Goal: Task Accomplishment & Management: Complete application form

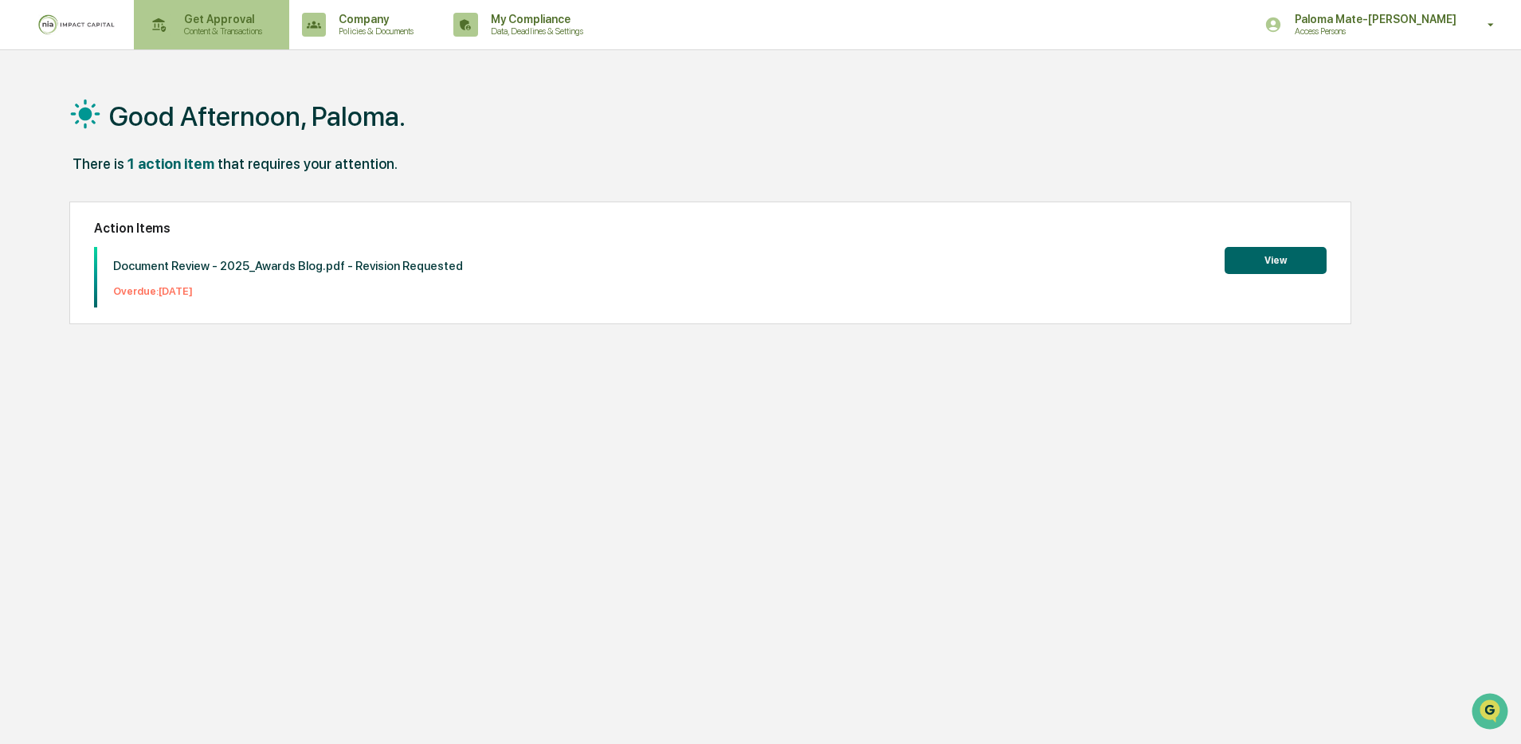
click at [230, 23] on p "Get Approval" at bounding box center [220, 19] width 99 height 13
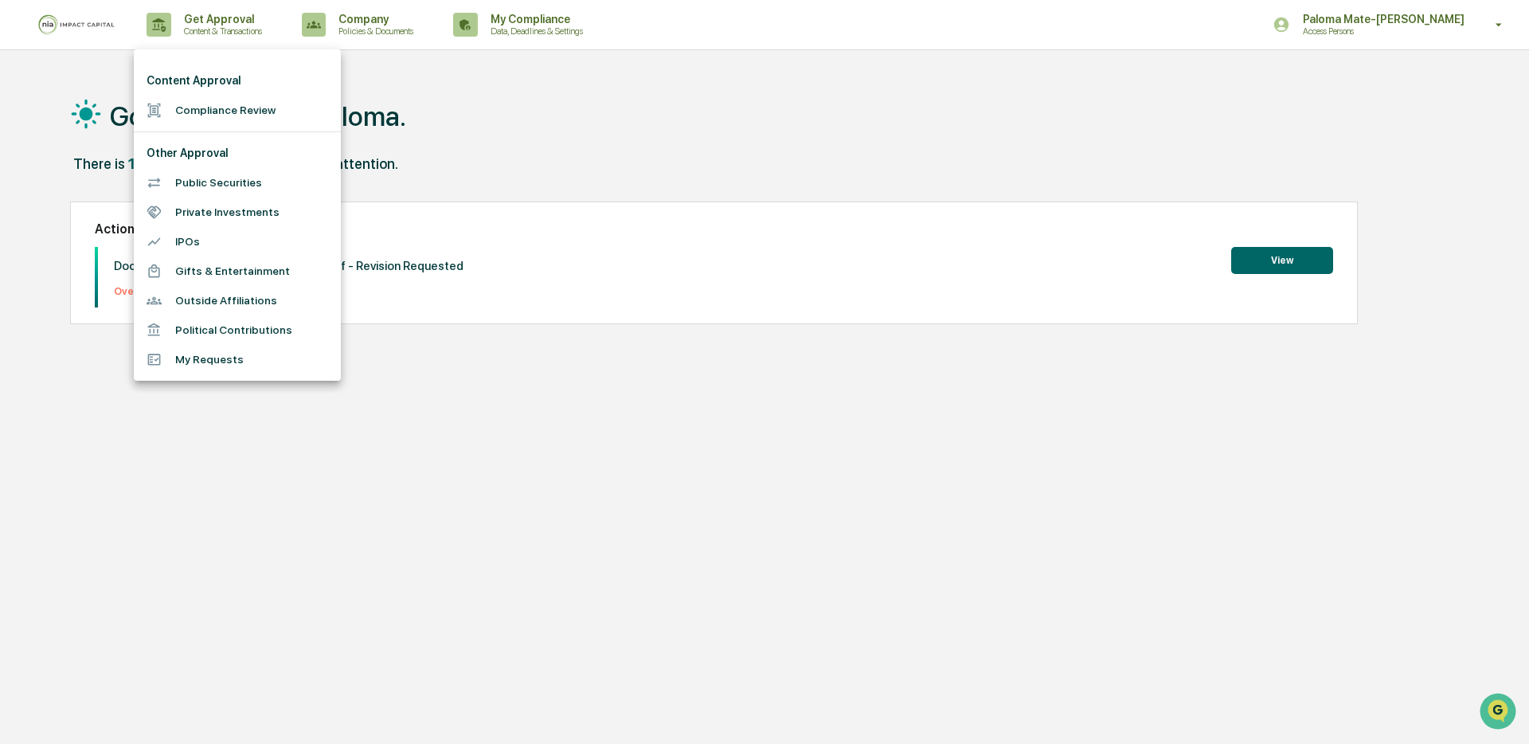
click at [218, 111] on li "Compliance Review" at bounding box center [237, 110] width 207 height 29
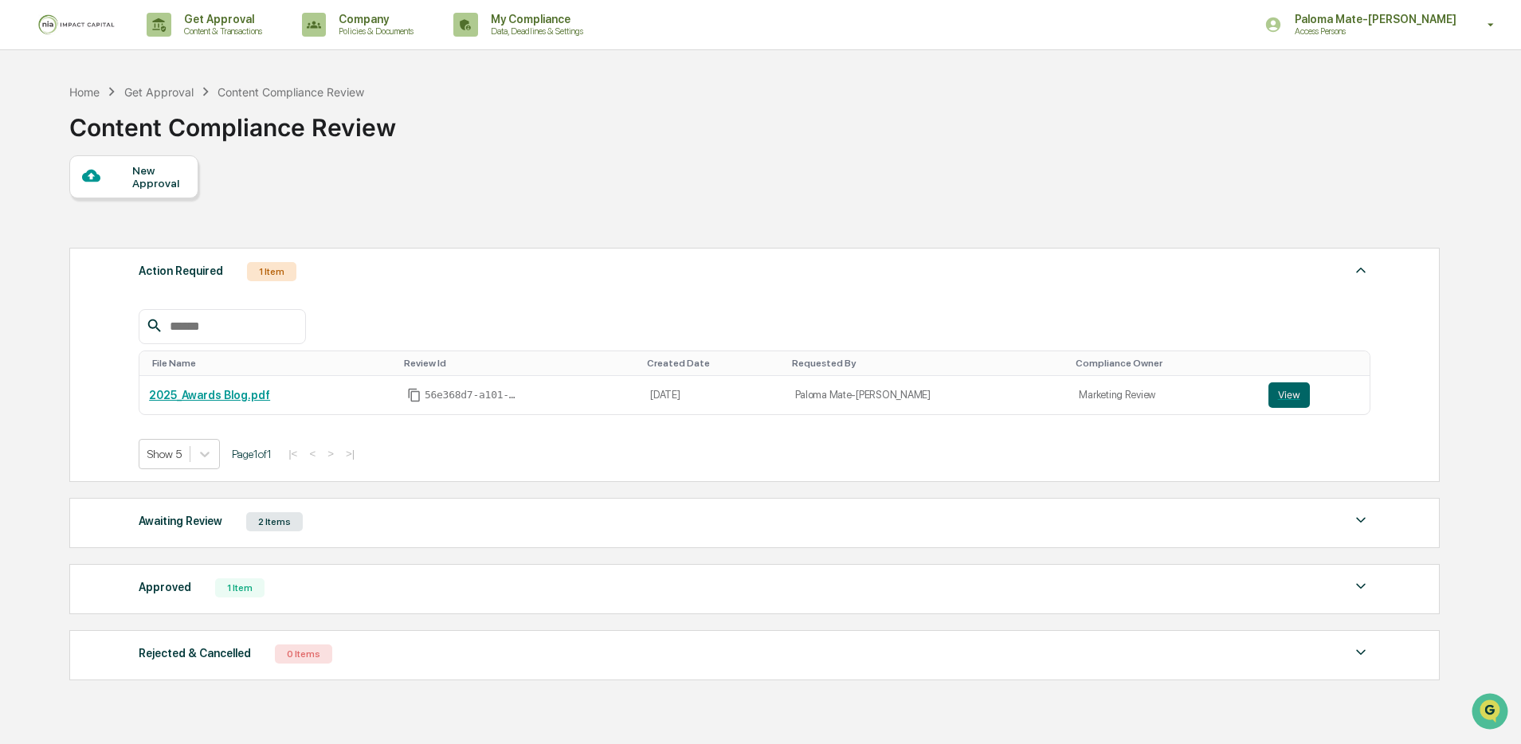
click at [142, 184] on div "New Approval" at bounding box center [158, 176] width 53 height 25
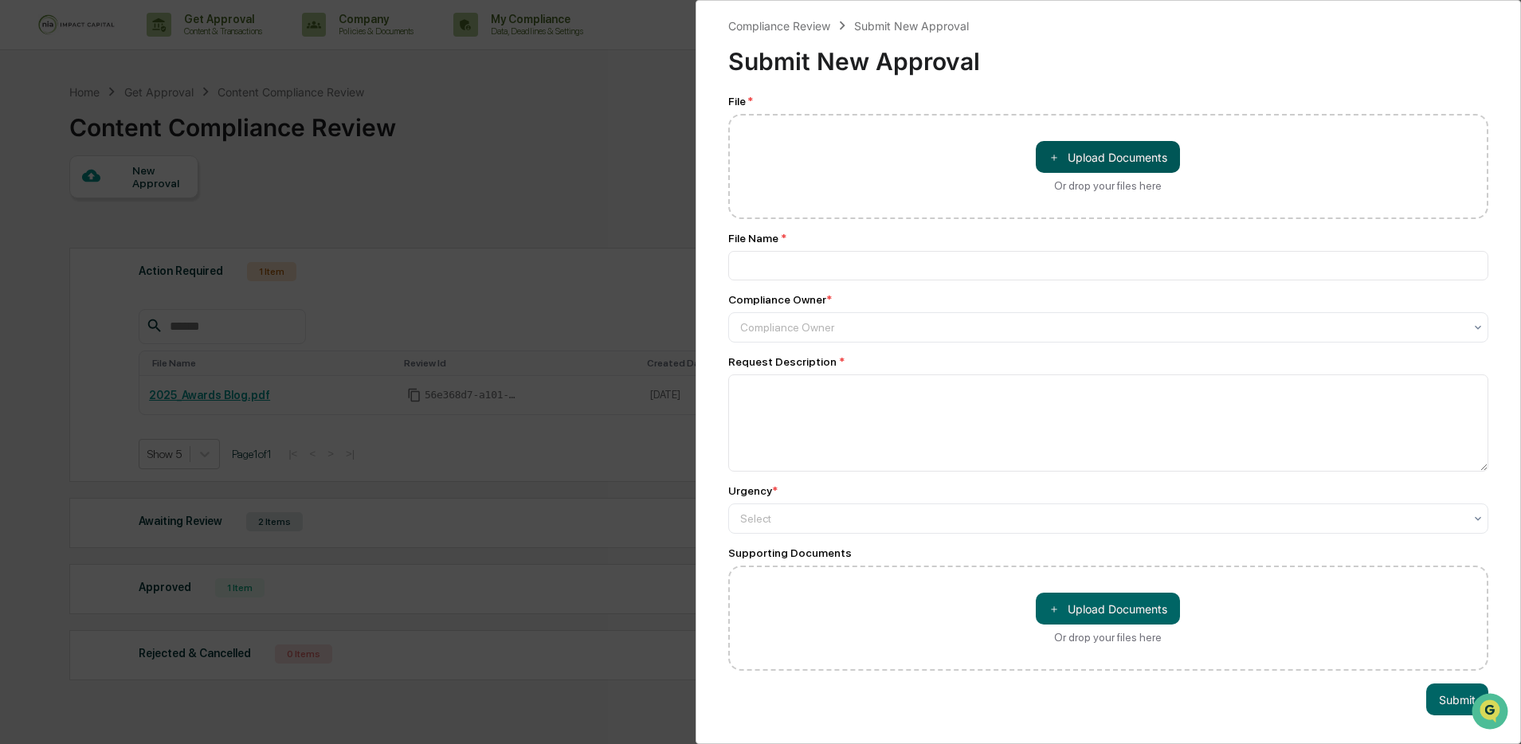
click at [1063, 160] on button "＋ Upload Documents" at bounding box center [1107, 157] width 144 height 32
type input "**********"
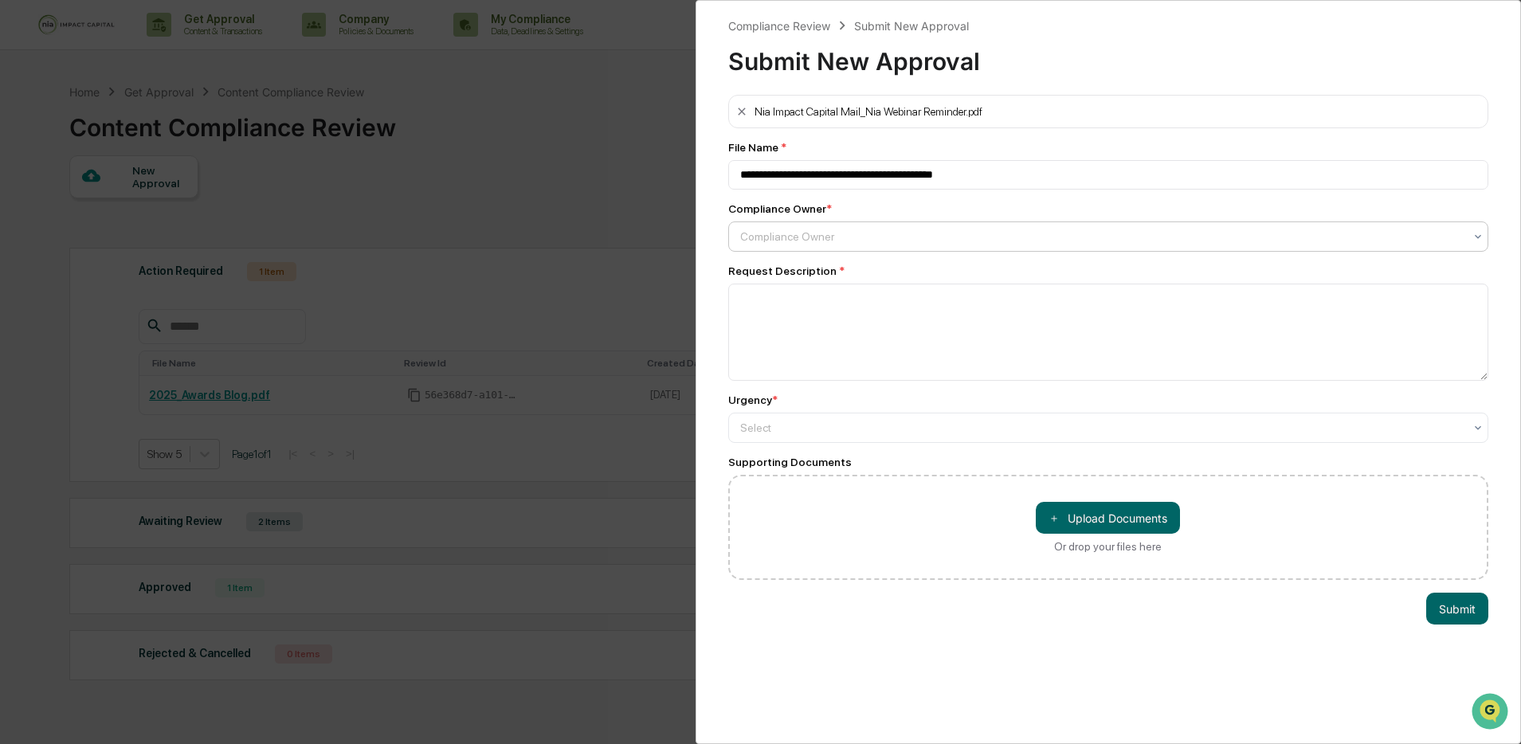
click at [832, 230] on div at bounding box center [1102, 237] width 724 height 16
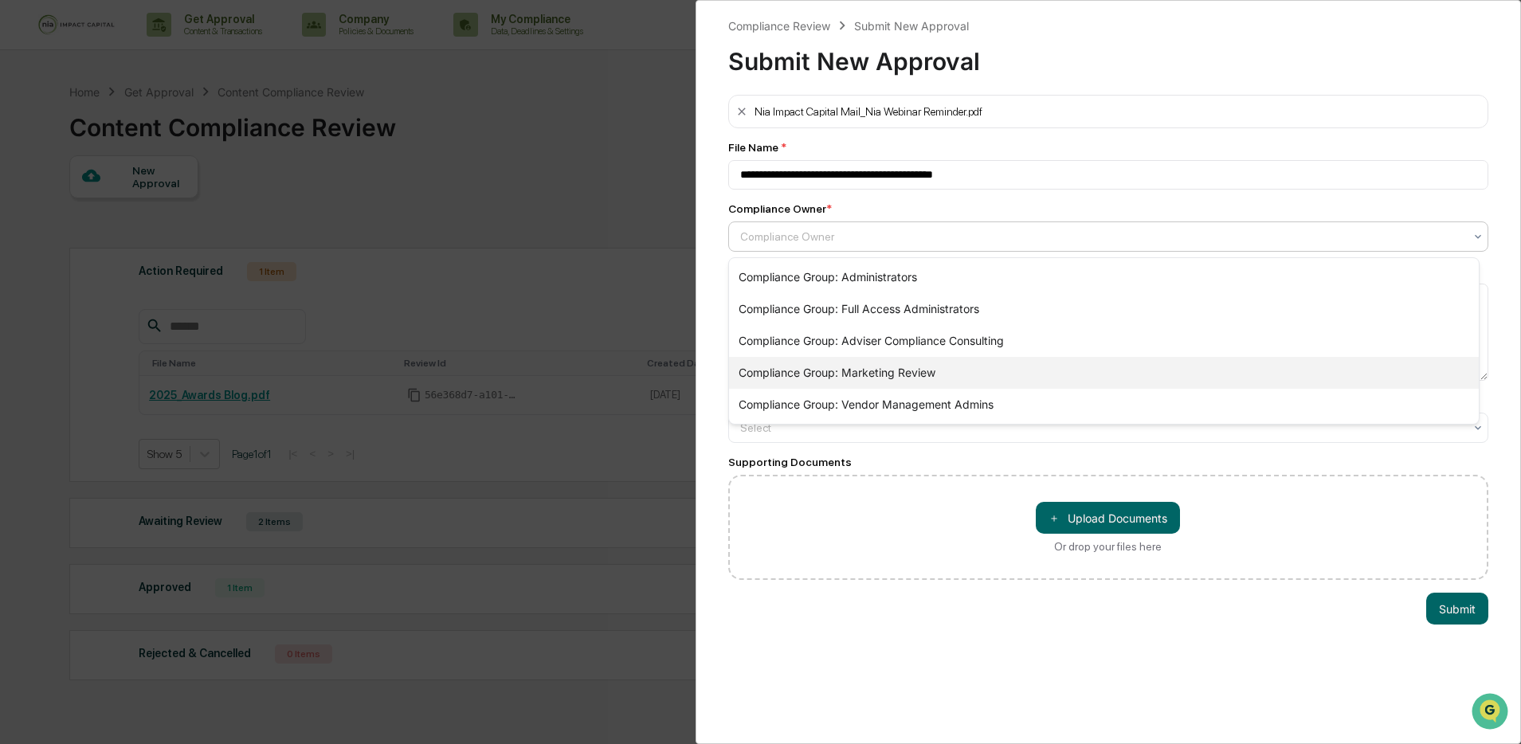
click at [854, 376] on div "Compliance Group: Marketing Review" at bounding box center [1104, 373] width 750 height 32
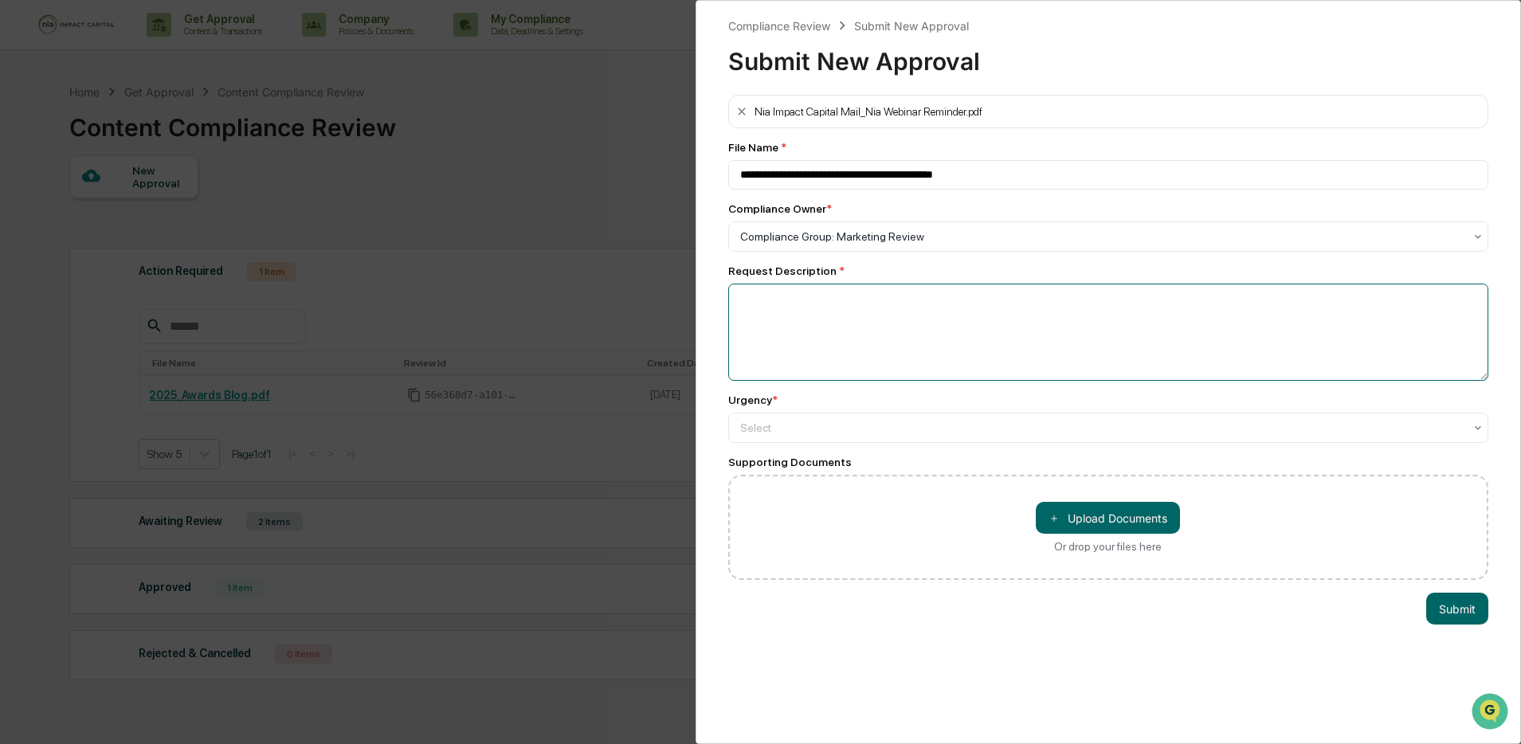
click at [863, 338] on textarea at bounding box center [1108, 332] width 761 height 97
type textarea "**********"
click at [758, 245] on div at bounding box center [1102, 237] width 724 height 16
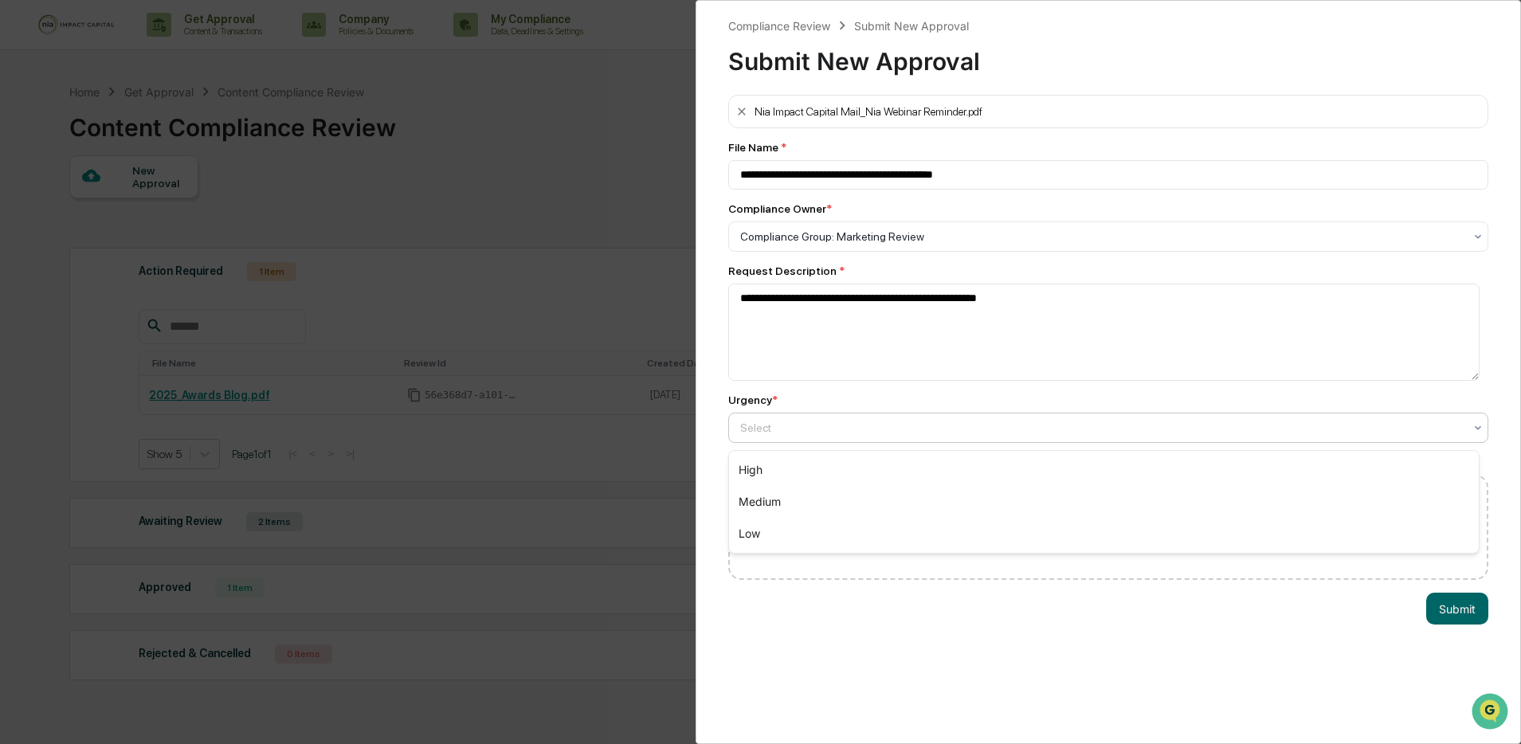
click at [785, 469] on div "High" at bounding box center [1104, 470] width 750 height 32
click at [1428, 611] on button "Submit" at bounding box center [1457, 609] width 62 height 32
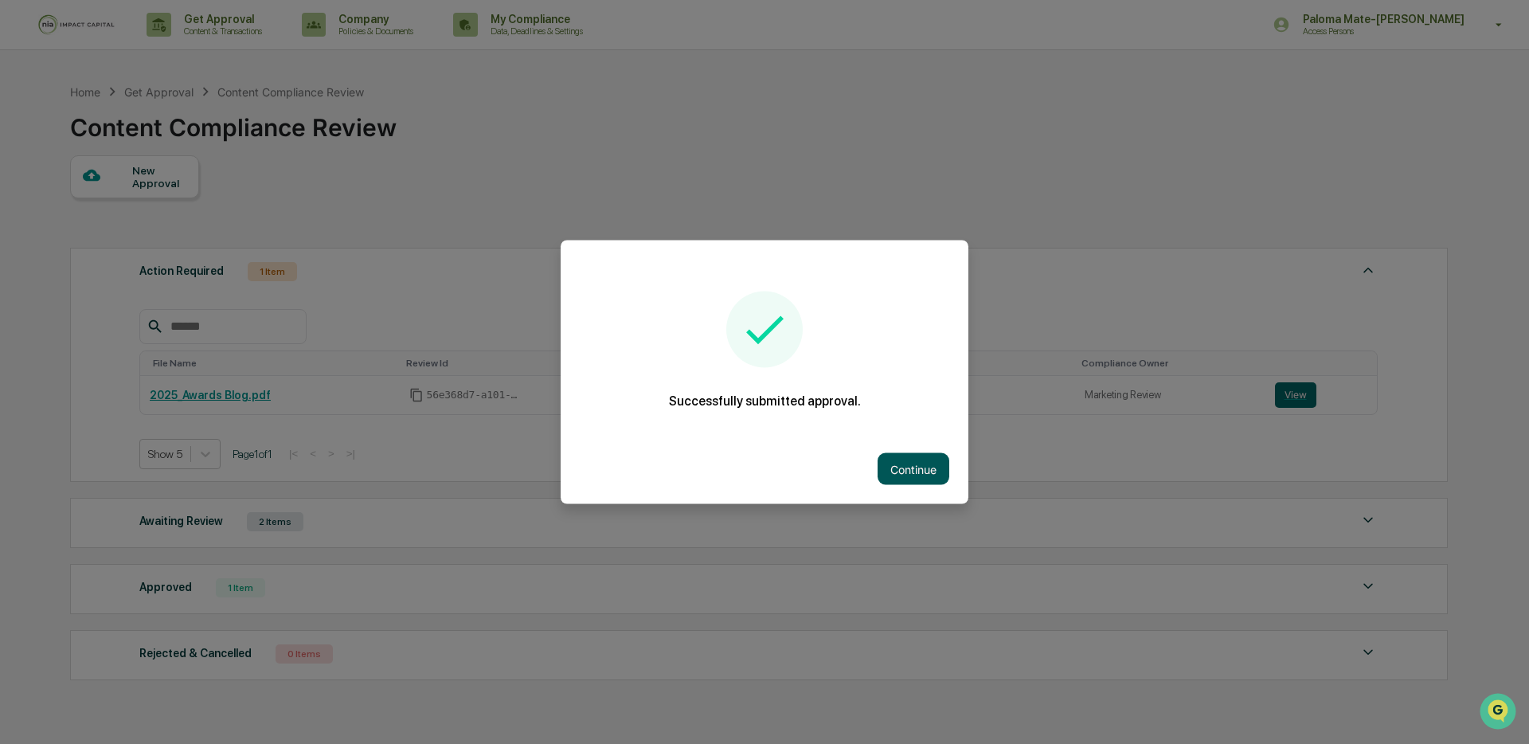
click at [926, 472] on button "Continue" at bounding box center [914, 469] width 72 height 32
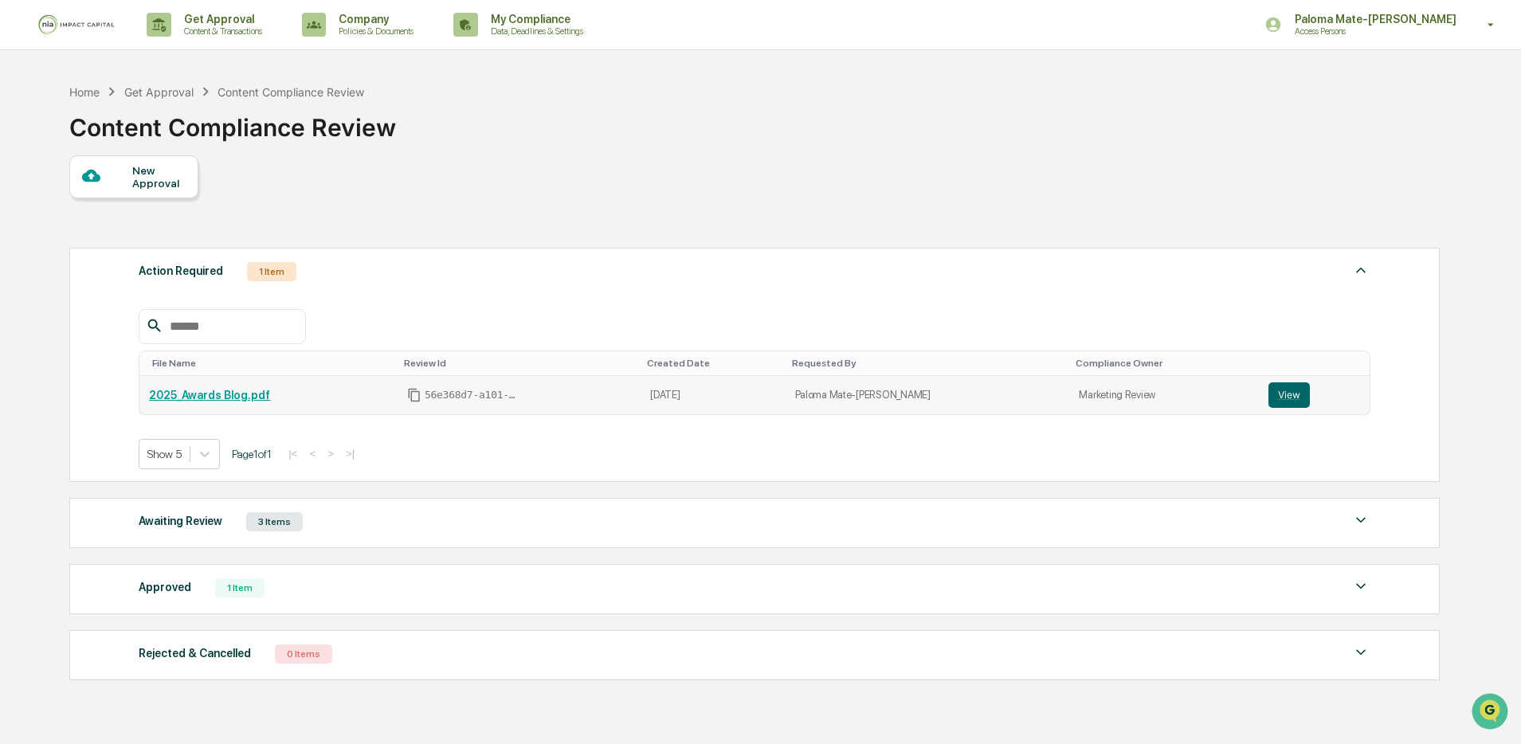
click at [229, 399] on link "2025_Awards Blog.pdf" at bounding box center [209, 395] width 121 height 13
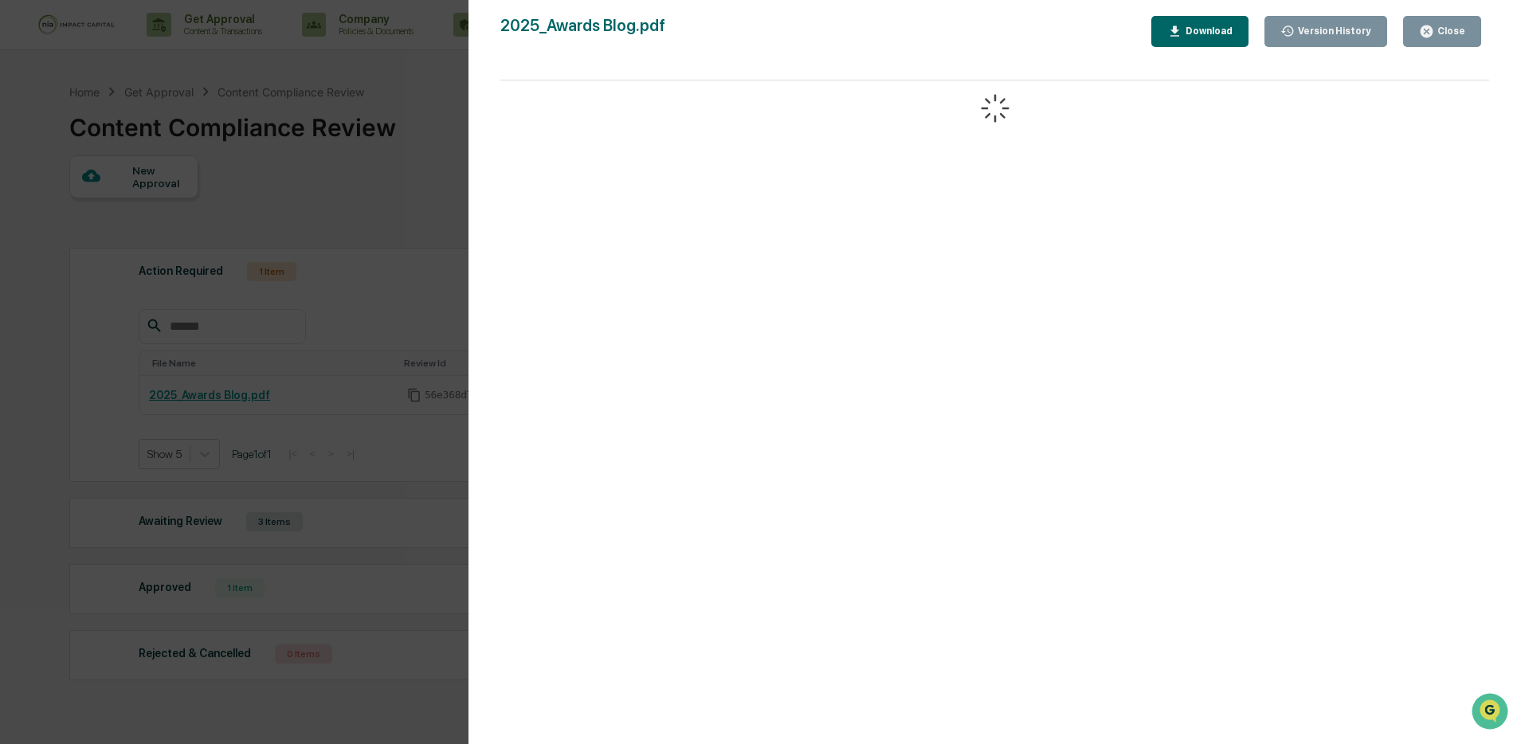
click at [1447, 32] on div "Close" at bounding box center [1449, 30] width 31 height 11
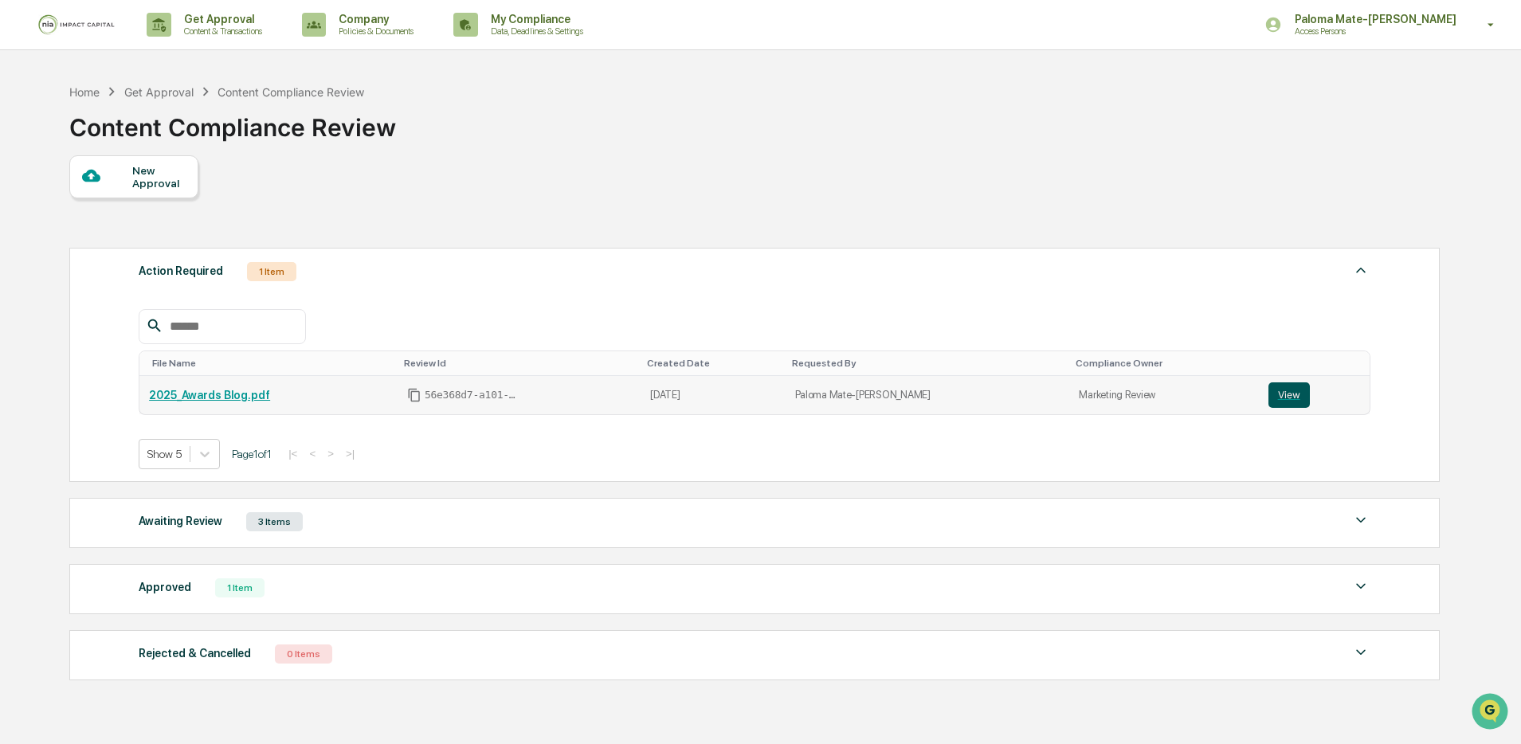
click at [1284, 398] on button "View" at bounding box center [1288, 394] width 41 height 25
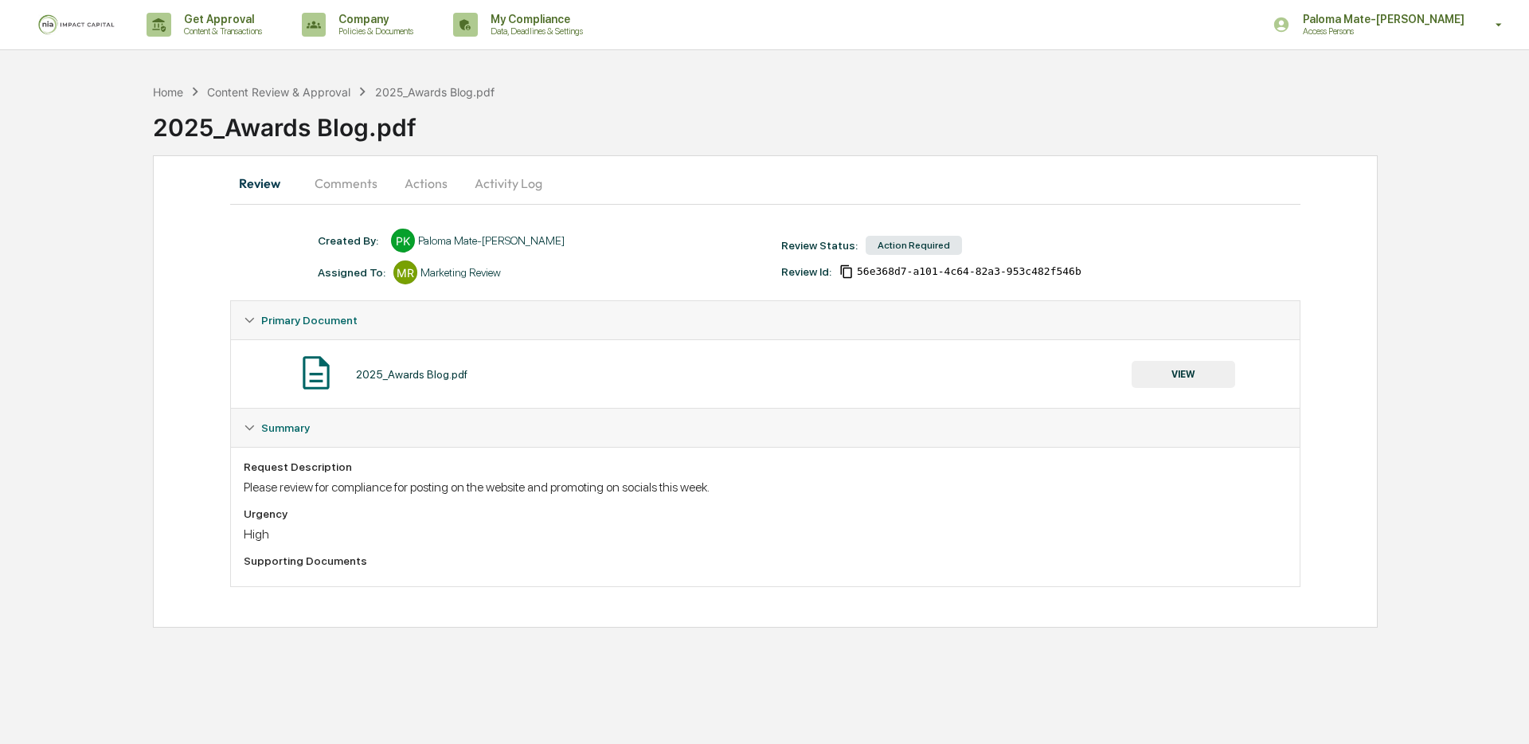
click at [370, 183] on button "Comments" at bounding box center [346, 183] width 88 height 38
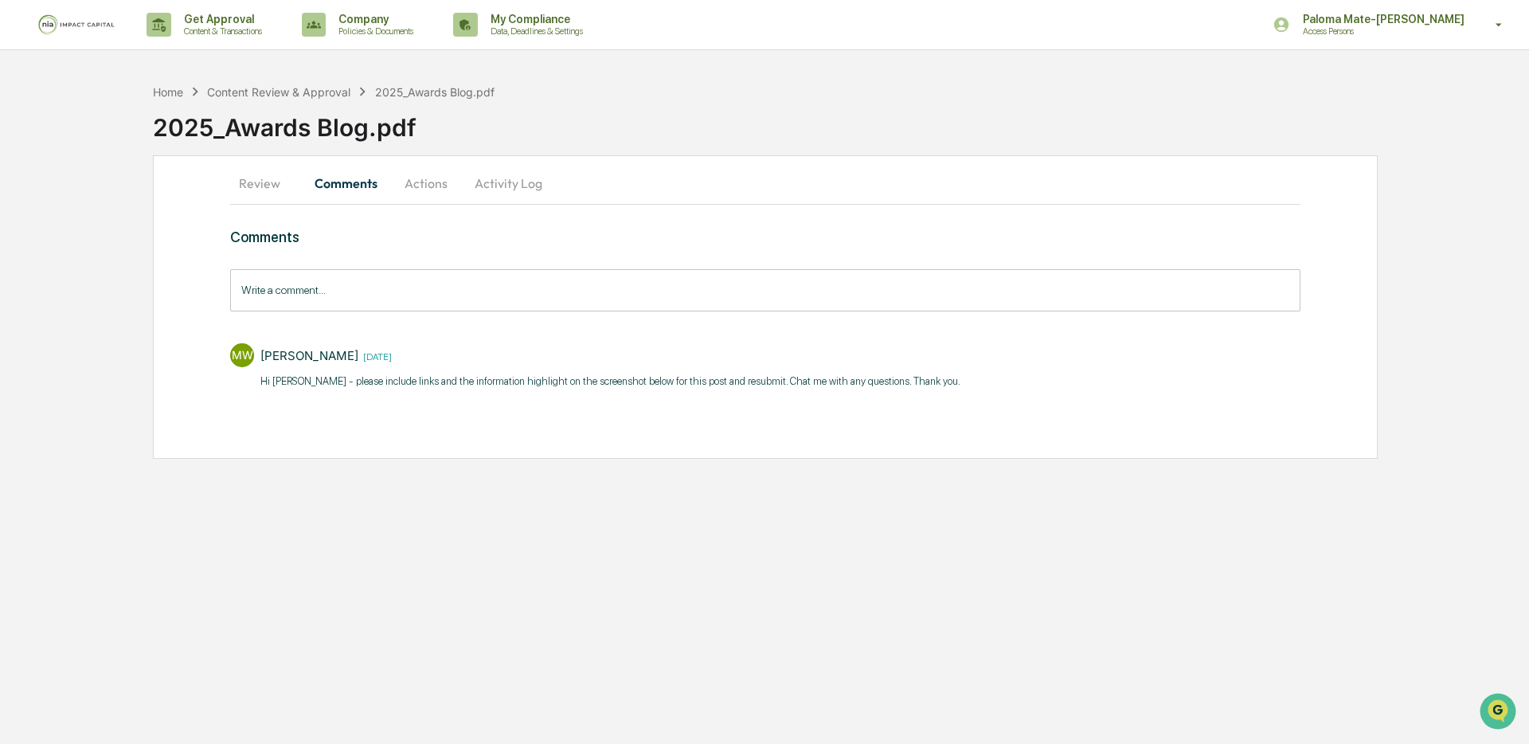
click at [238, 185] on button "Review" at bounding box center [266, 183] width 72 height 38
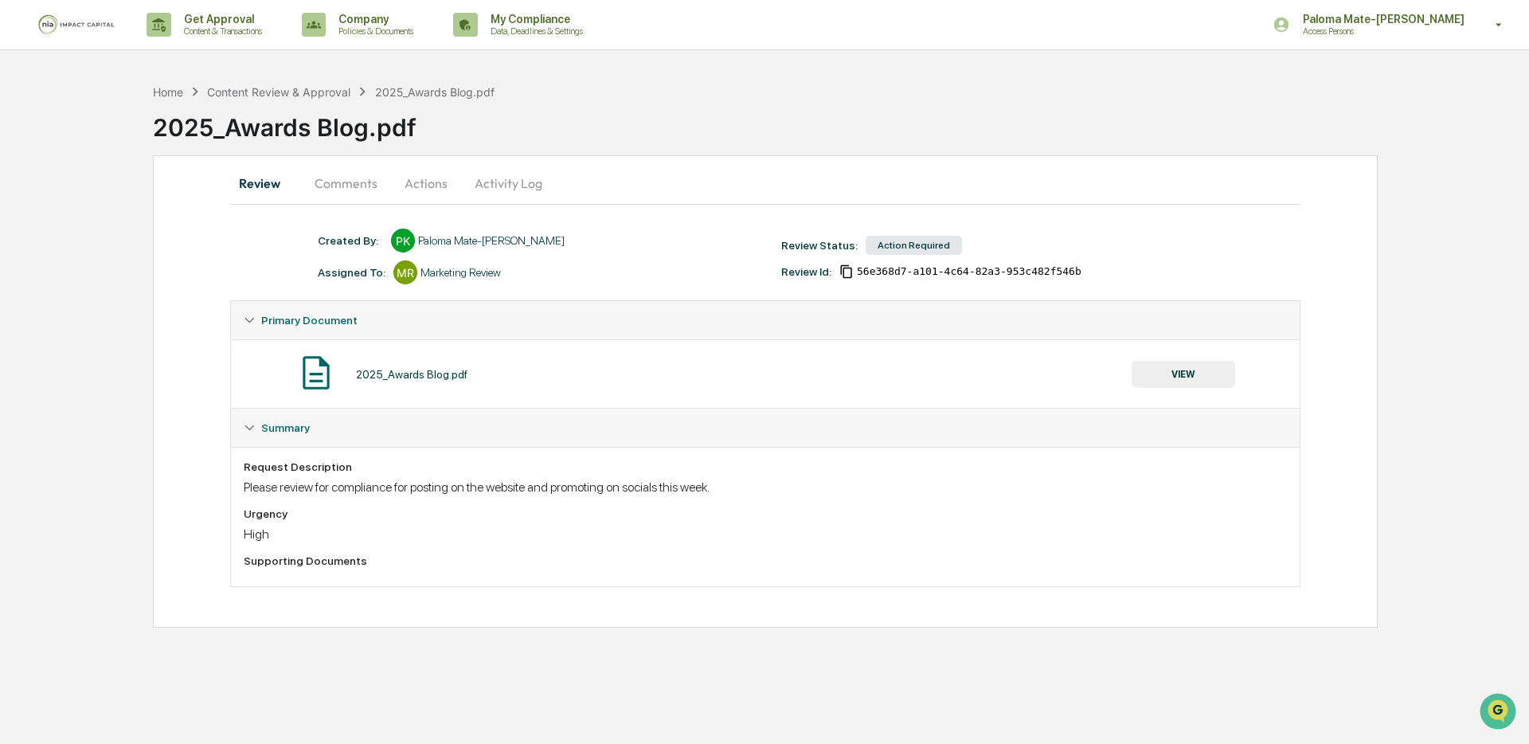
click at [442, 372] on div "2025_Awards Blog.pdf" at bounding box center [412, 374] width 112 height 13
click at [1166, 376] on button "VIEW" at bounding box center [1184, 374] width 104 height 27
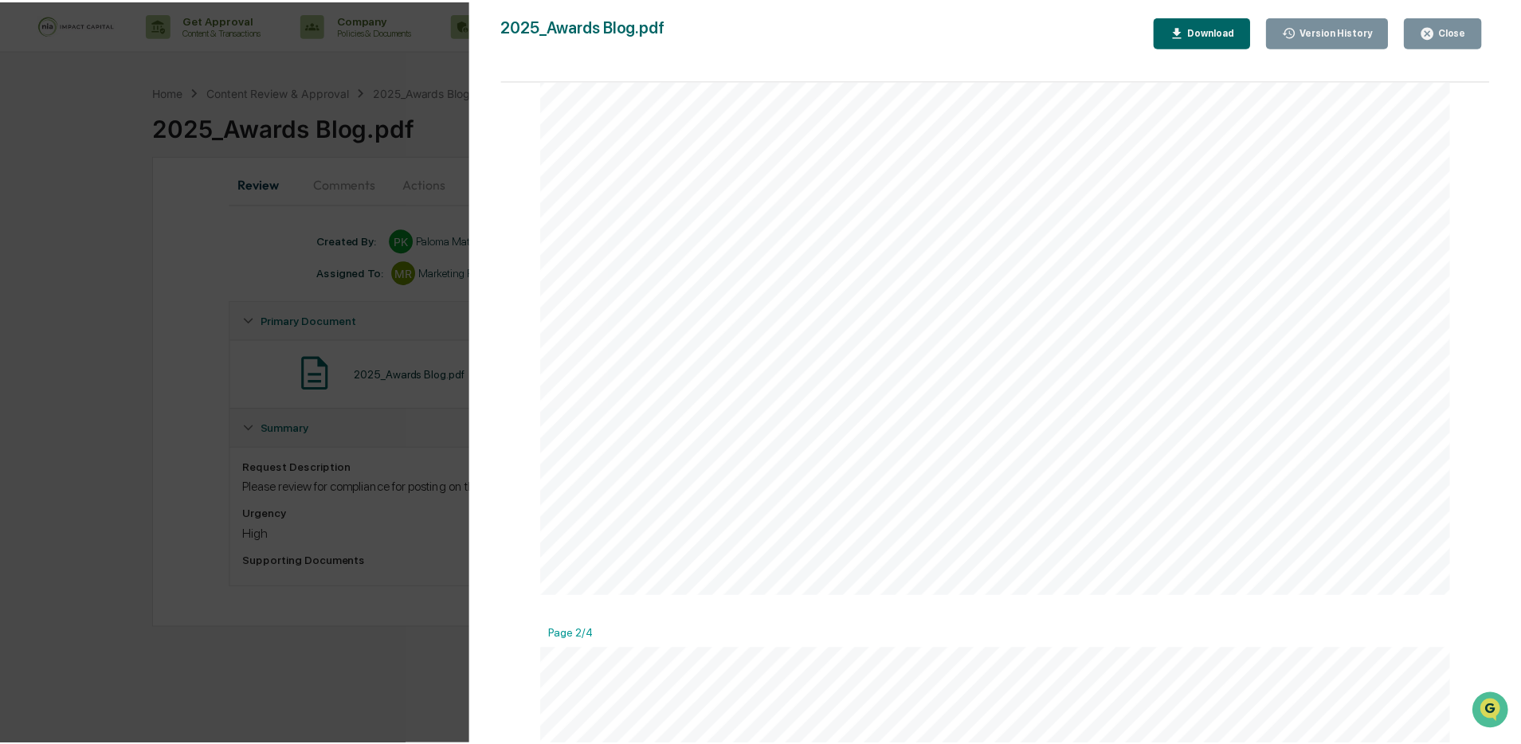
scroll to position [705, 0]
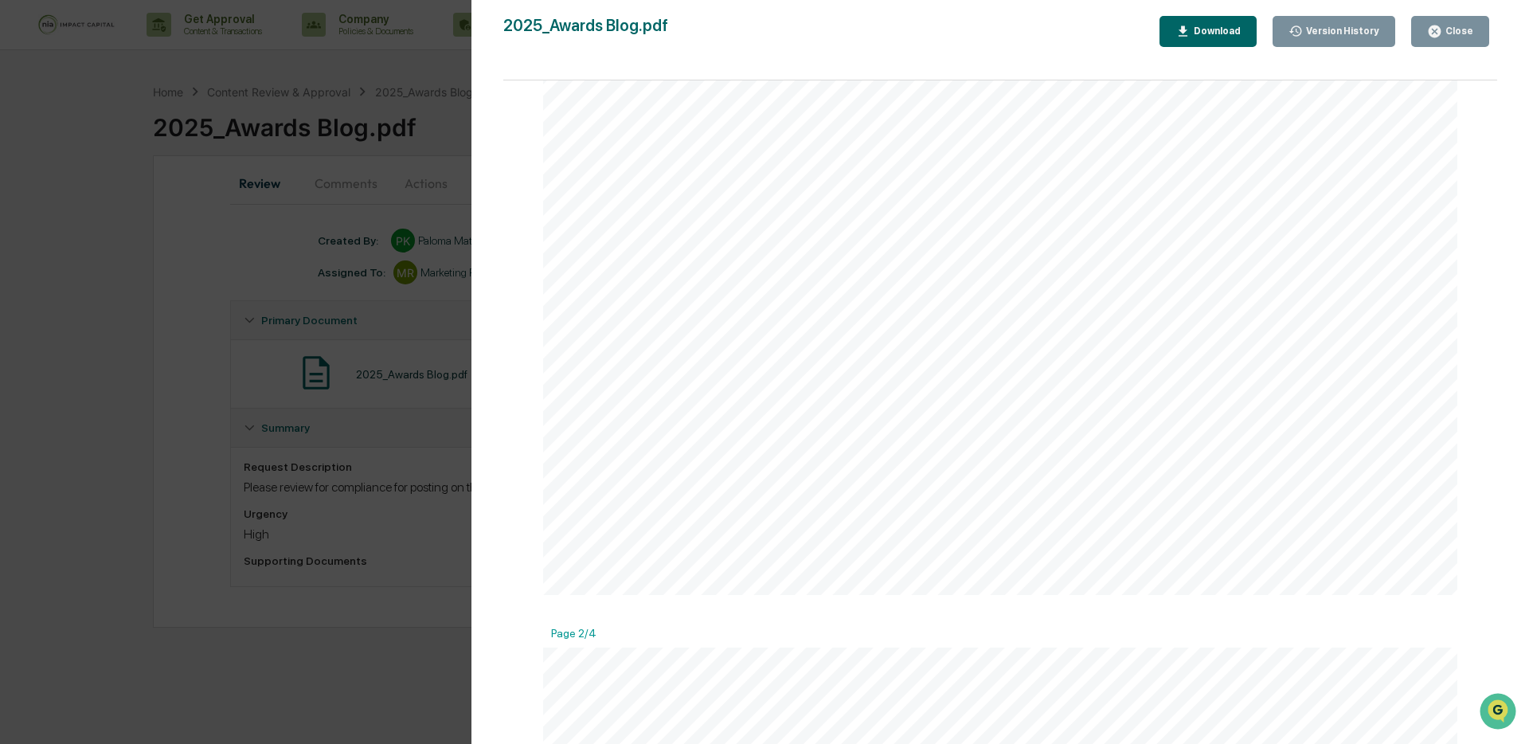
click at [360, 194] on div "Version History 08/06/2025, 02:55 PM Paloma Mate-Kodjo 2025_Awards Blog.pdf Clo…" at bounding box center [764, 372] width 1529 height 744
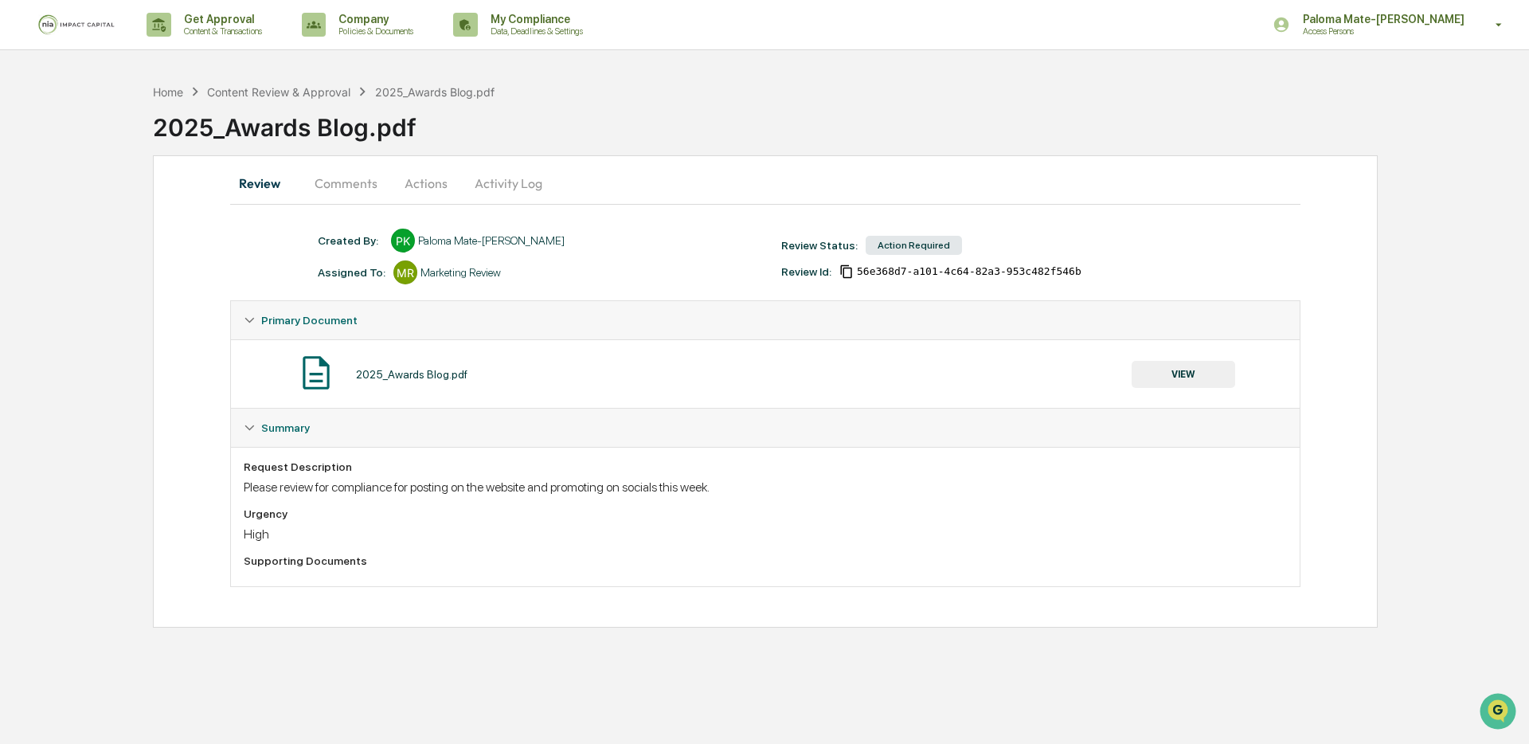
click at [419, 180] on button "Actions" at bounding box center [426, 183] width 72 height 38
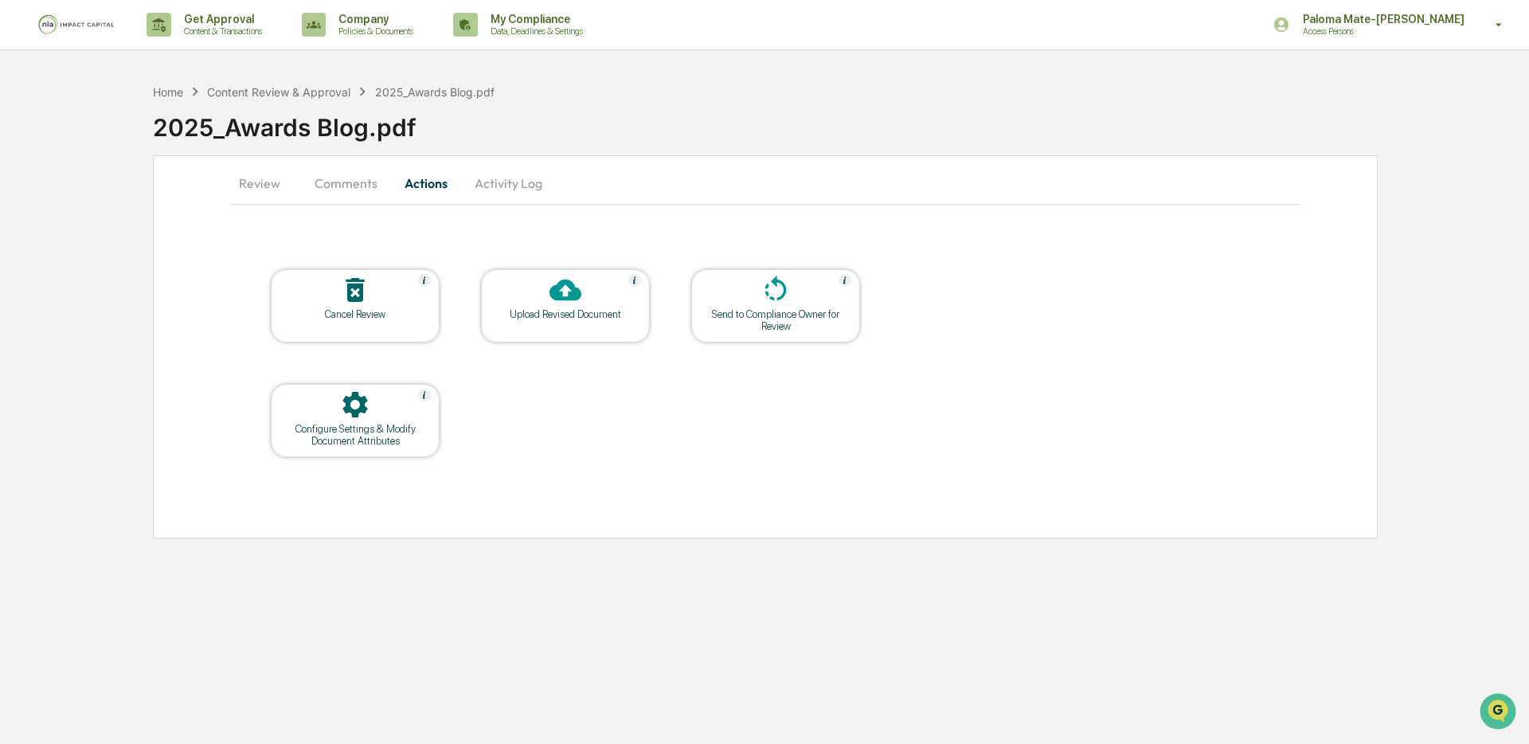
click at [598, 319] on div "Upload Revised Document" at bounding box center [565, 314] width 143 height 12
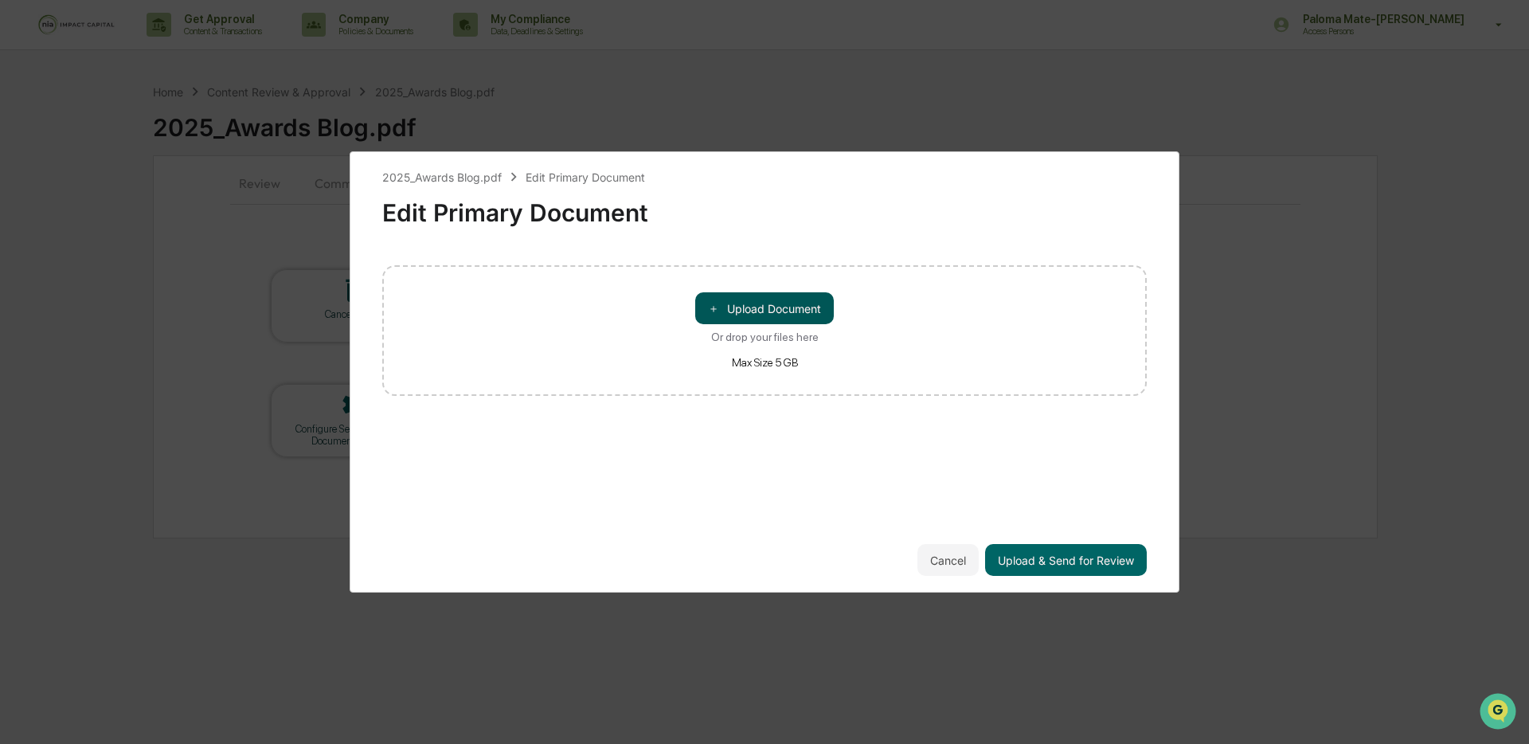
click at [752, 313] on button "＋ Upload Document" at bounding box center [764, 308] width 139 height 32
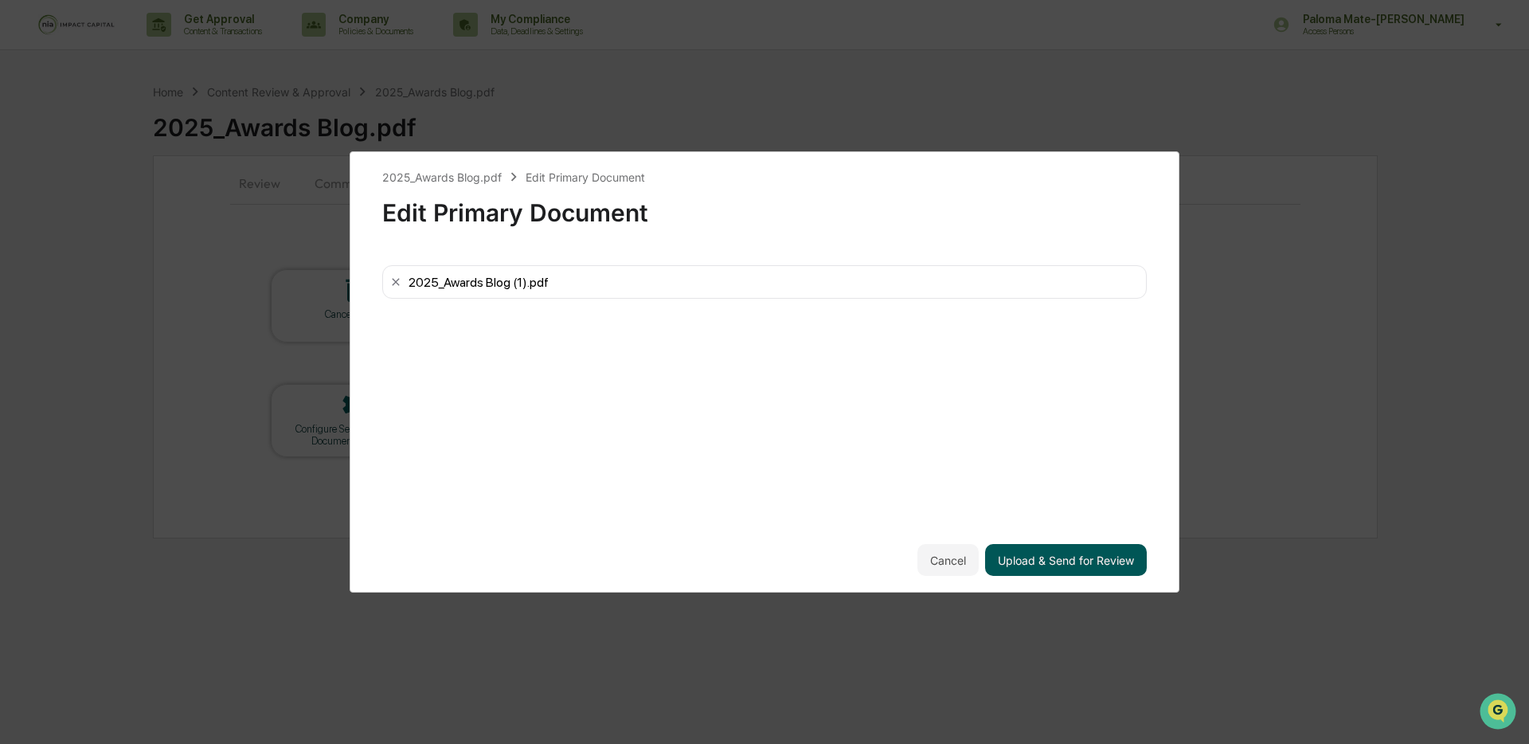
click at [1063, 560] on button "Upload & Send for Review" at bounding box center [1066, 560] width 162 height 32
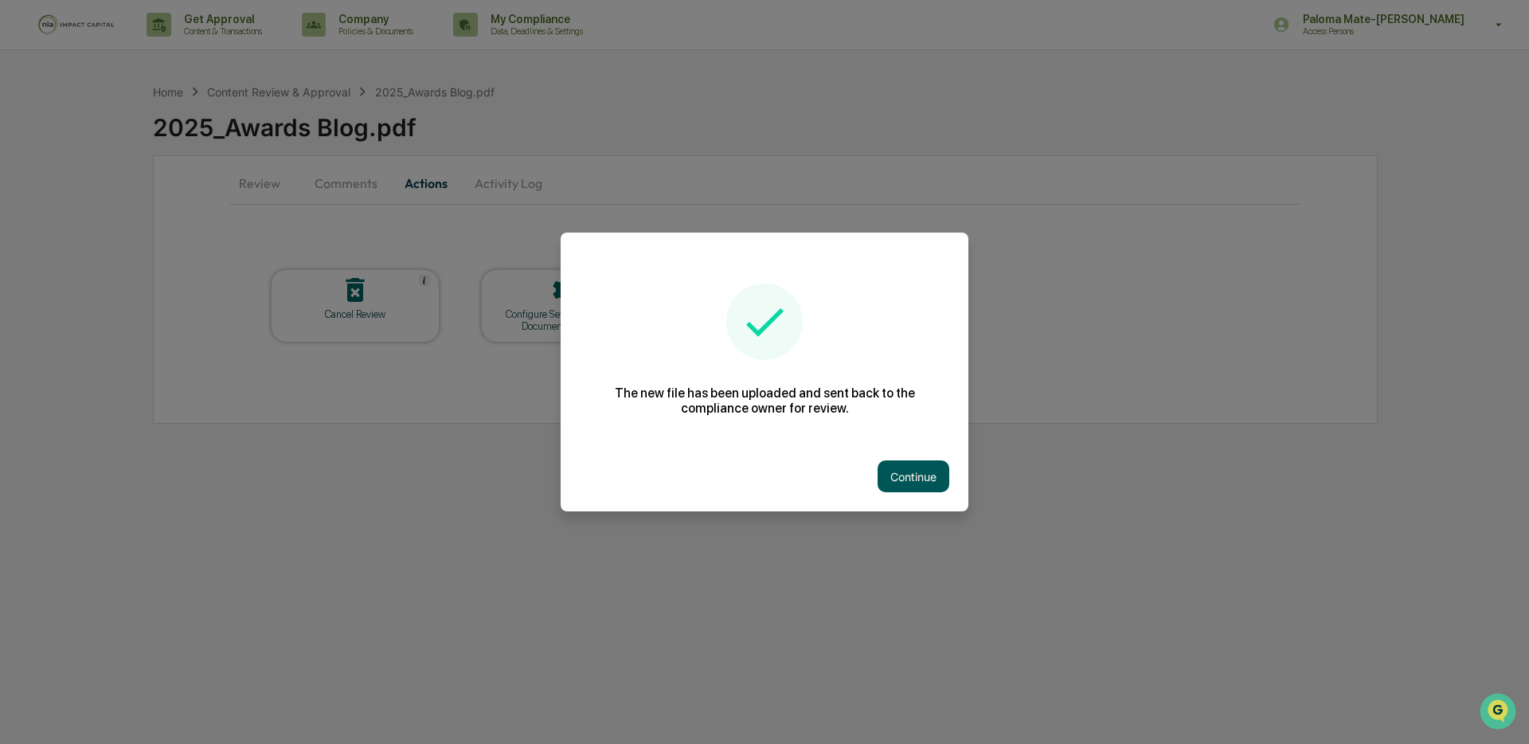
click at [898, 487] on button "Continue" at bounding box center [914, 476] width 72 height 32
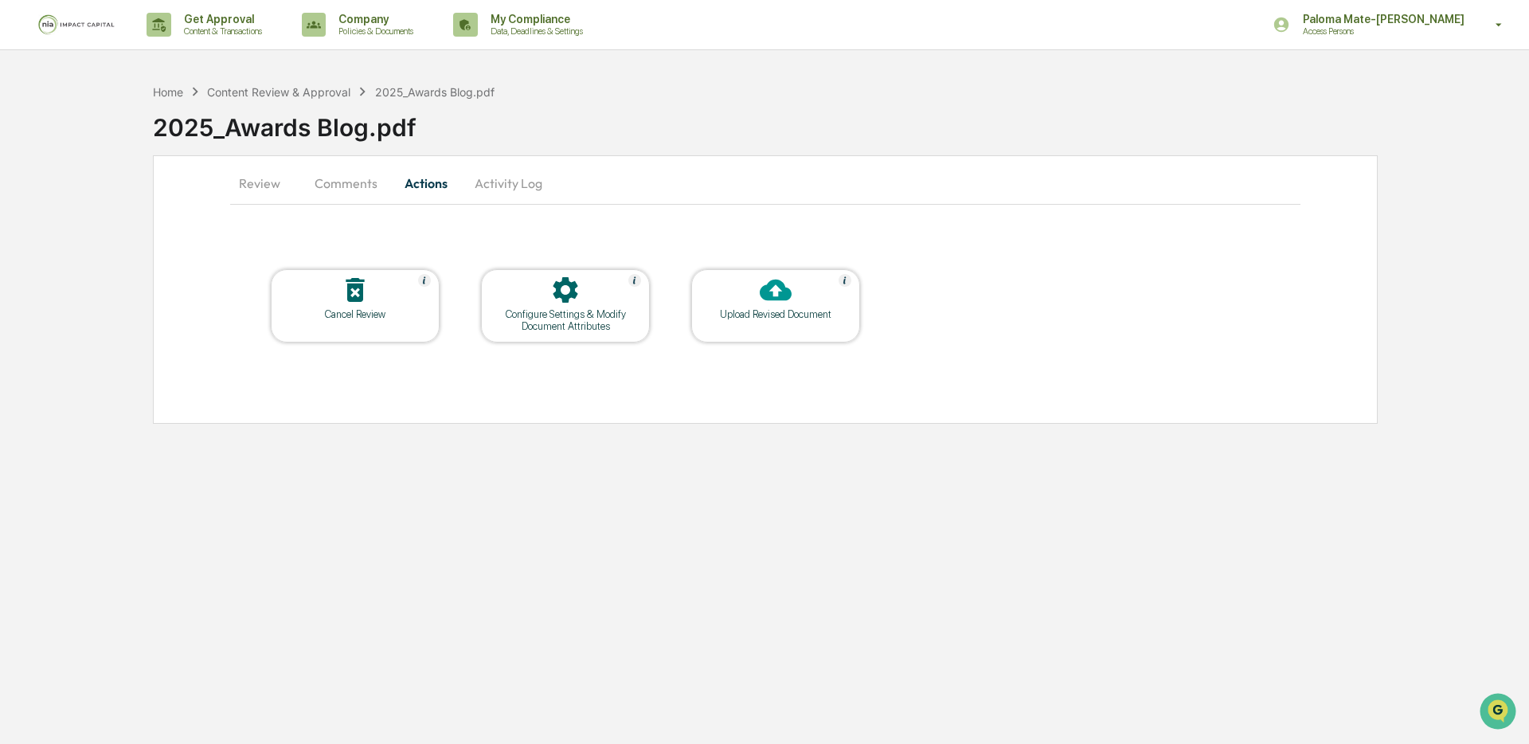
click at [242, 182] on button "Review" at bounding box center [266, 183] width 72 height 38
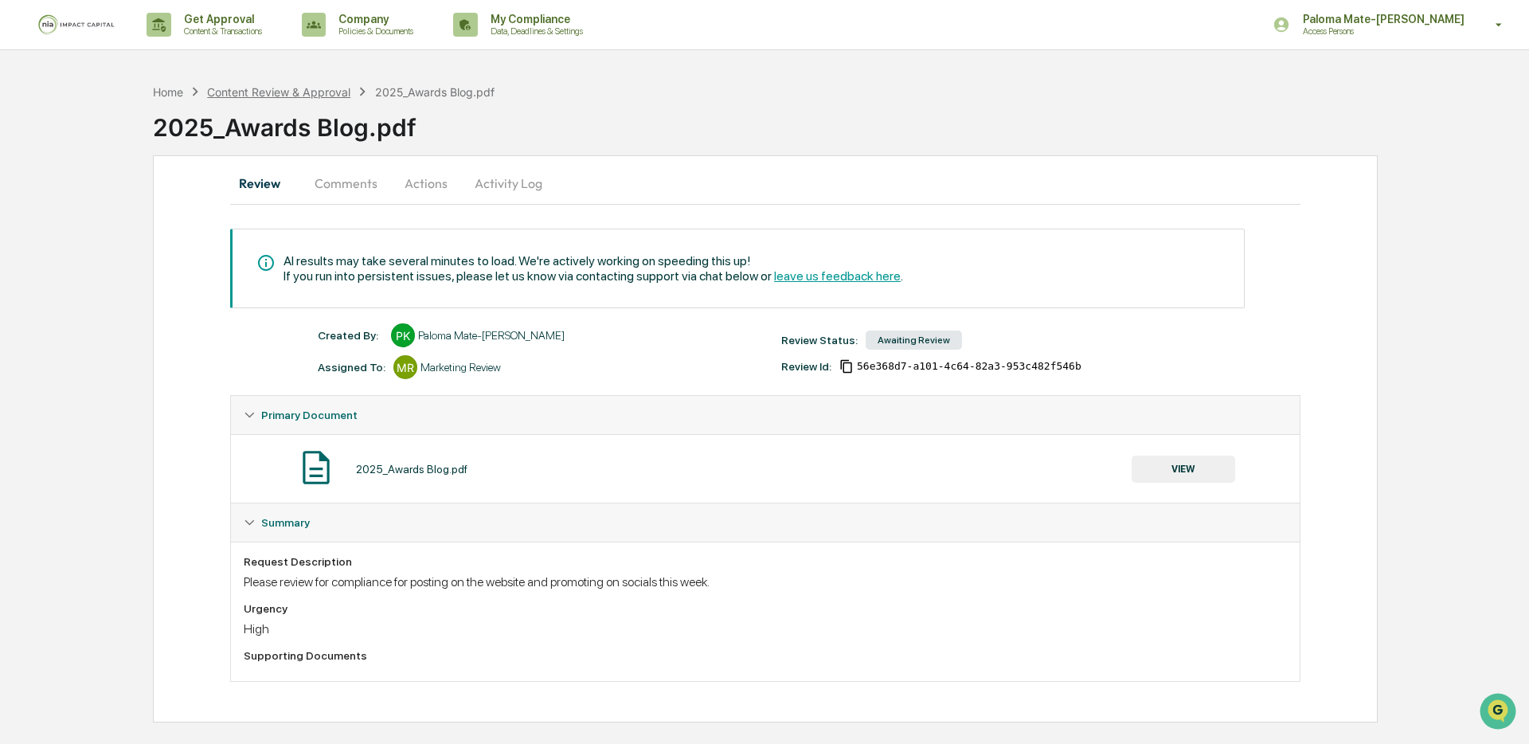
click at [285, 86] on div "Content Review & Approval" at bounding box center [278, 92] width 143 height 14
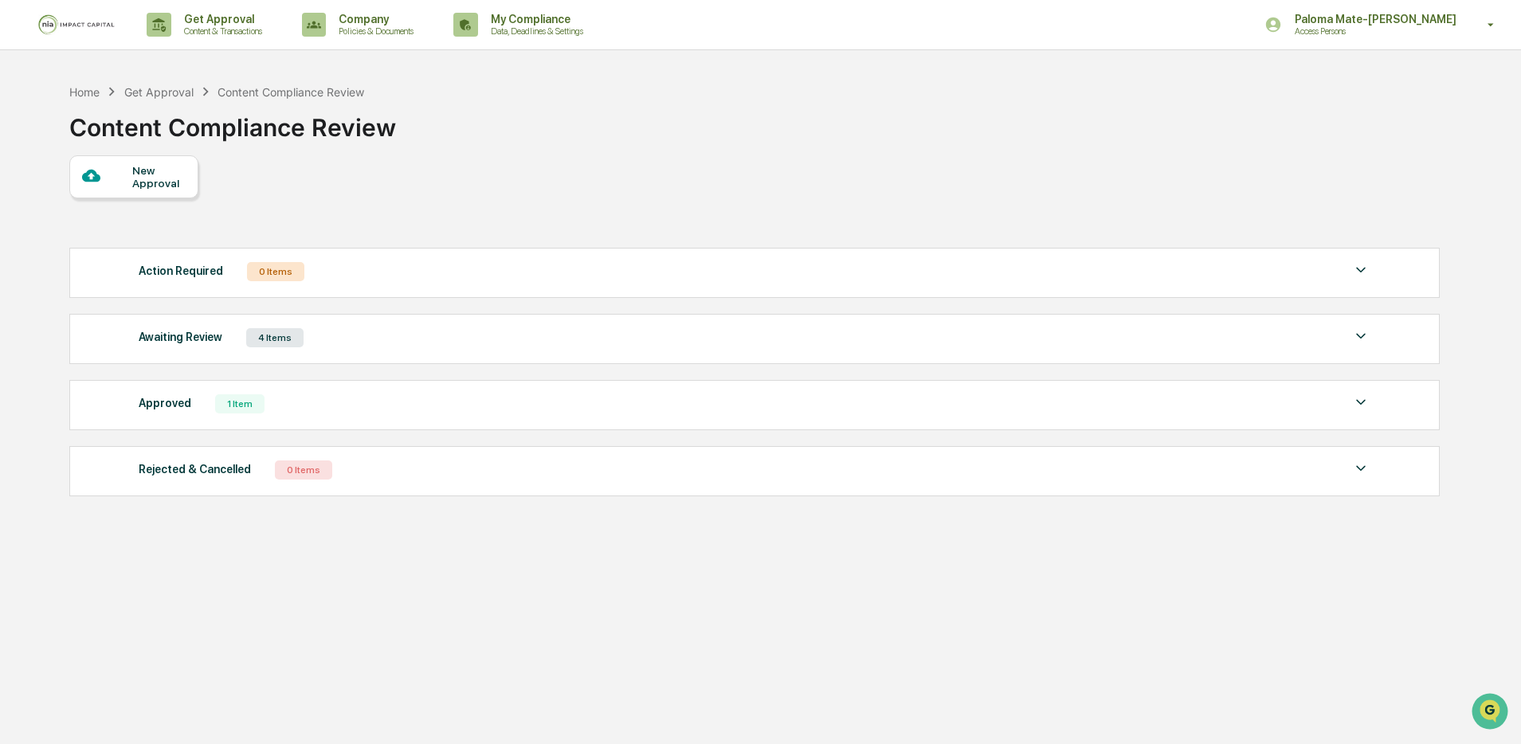
click at [385, 346] on div "Awaiting Review 4 Items" at bounding box center [754, 338] width 1231 height 22
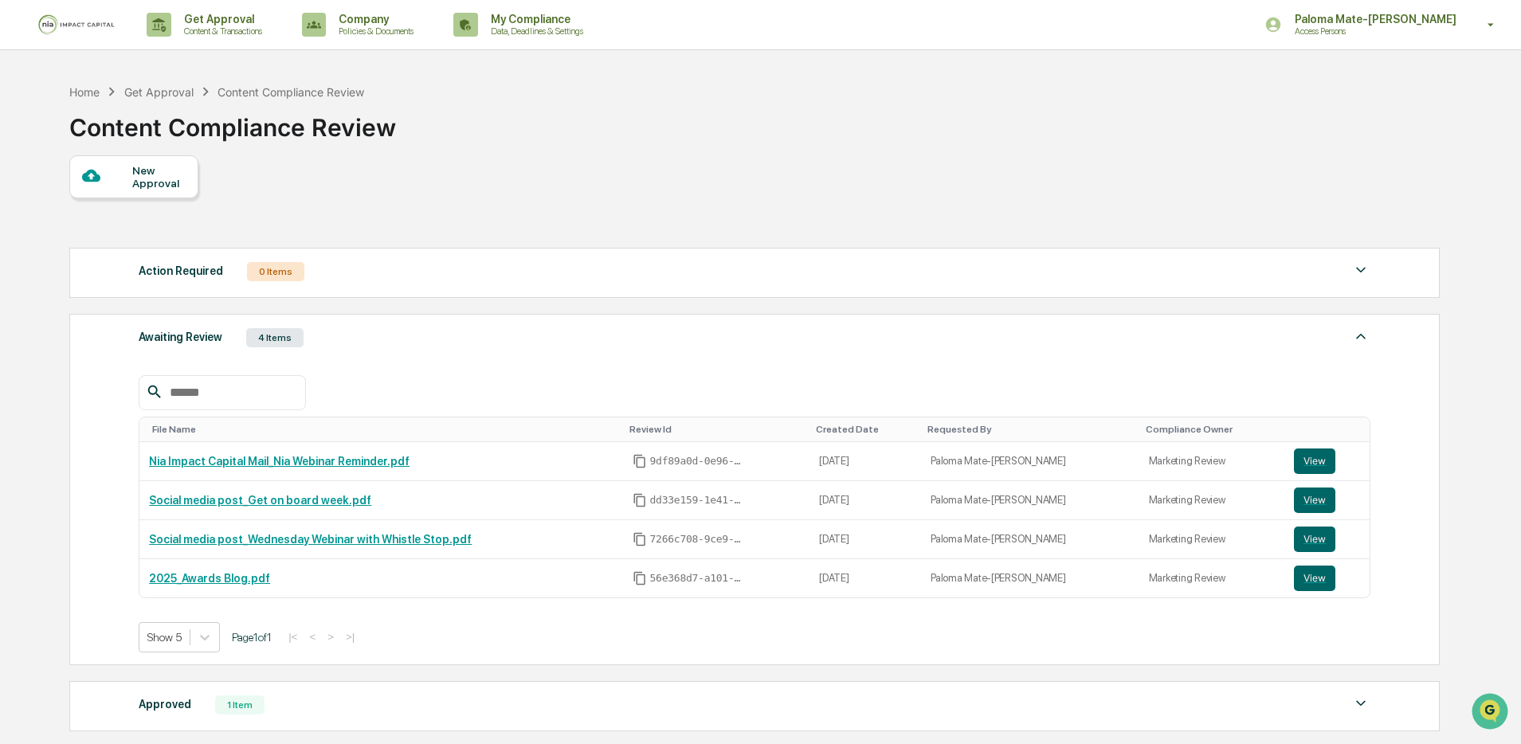
click at [399, 345] on div "Awaiting Review 4 Items" at bounding box center [754, 338] width 1231 height 22
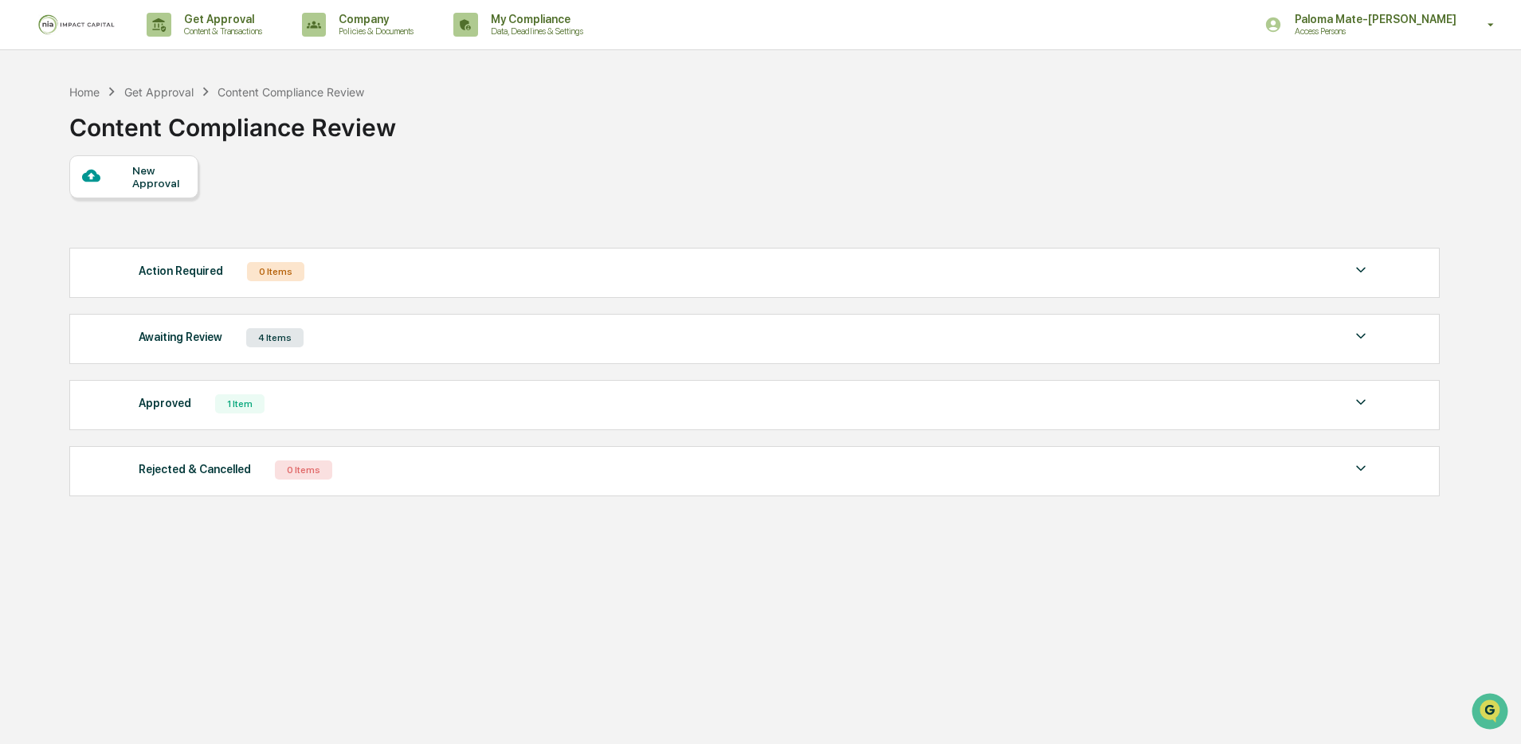
click at [300, 335] on div "4 Items" at bounding box center [274, 337] width 57 height 19
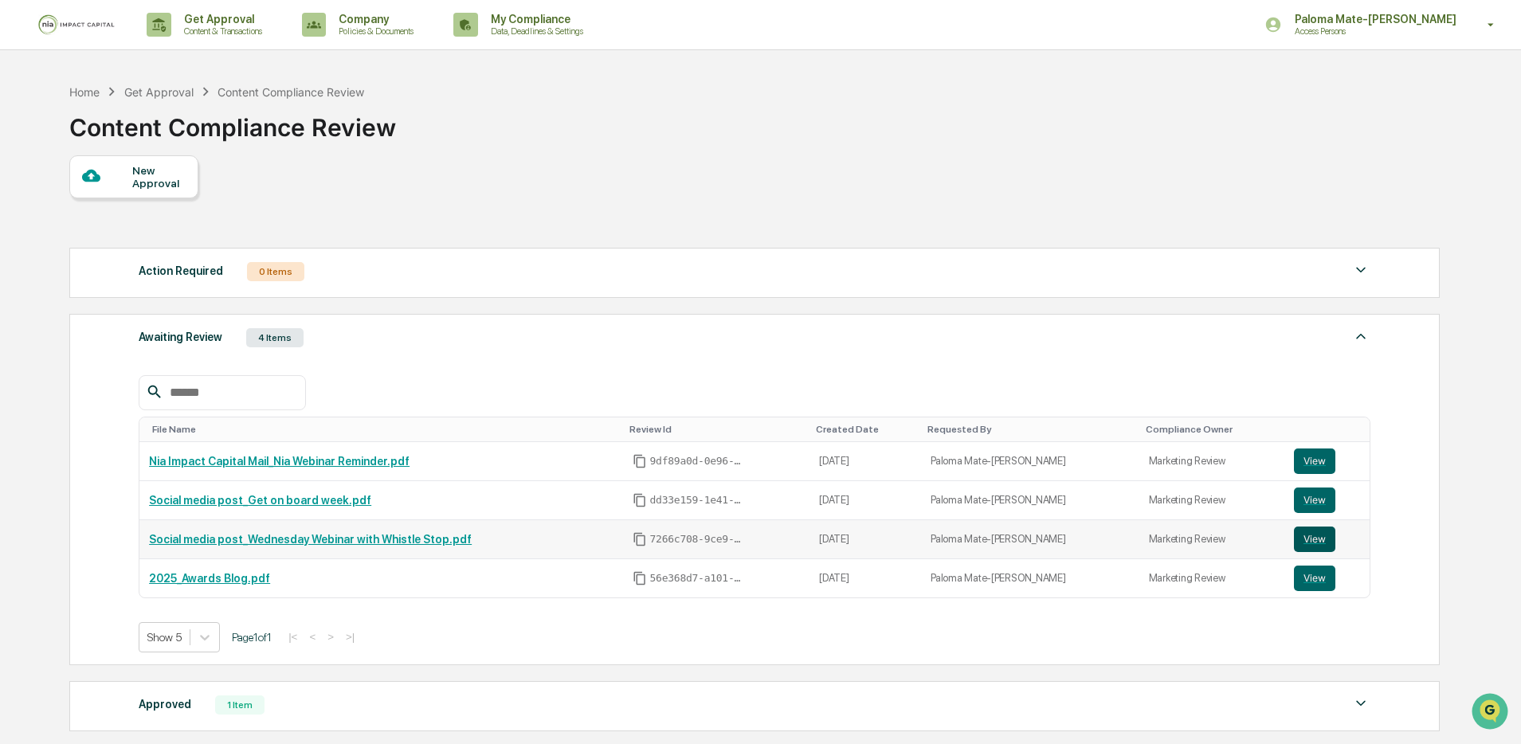
click at [1305, 548] on button "View" at bounding box center [1314, 538] width 41 height 25
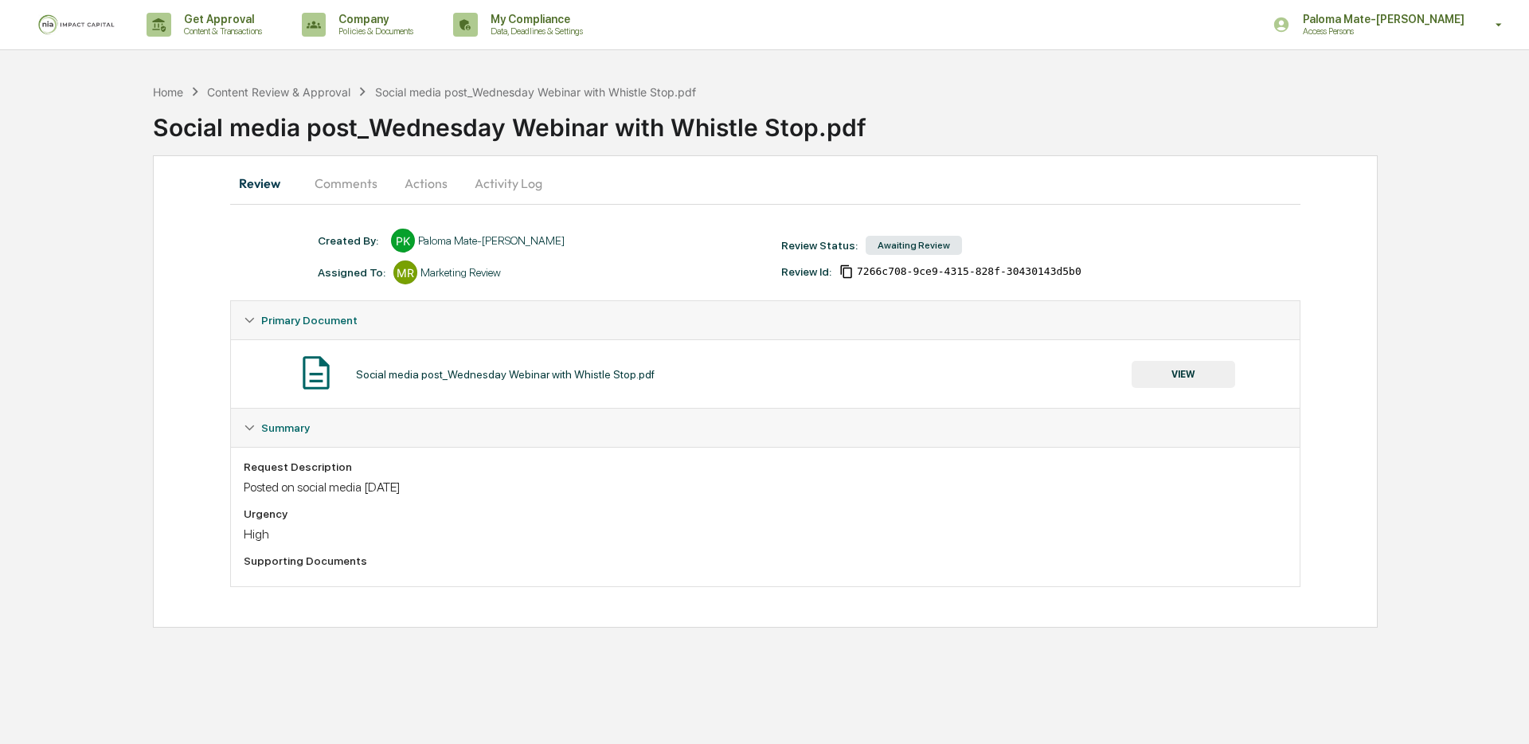
click at [331, 181] on button "Comments" at bounding box center [346, 183] width 88 height 38
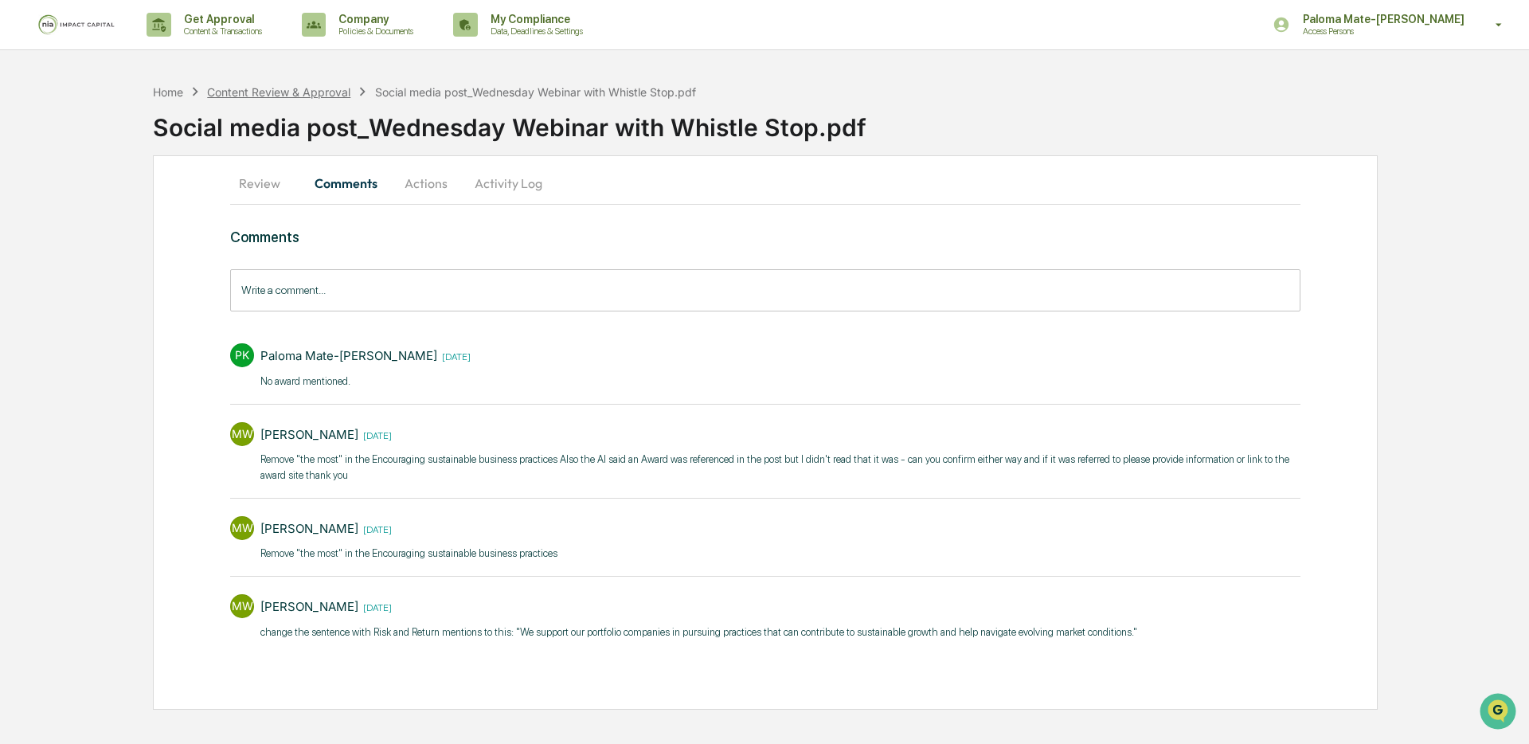
click at [259, 86] on div "Content Review & Approval" at bounding box center [278, 92] width 143 height 14
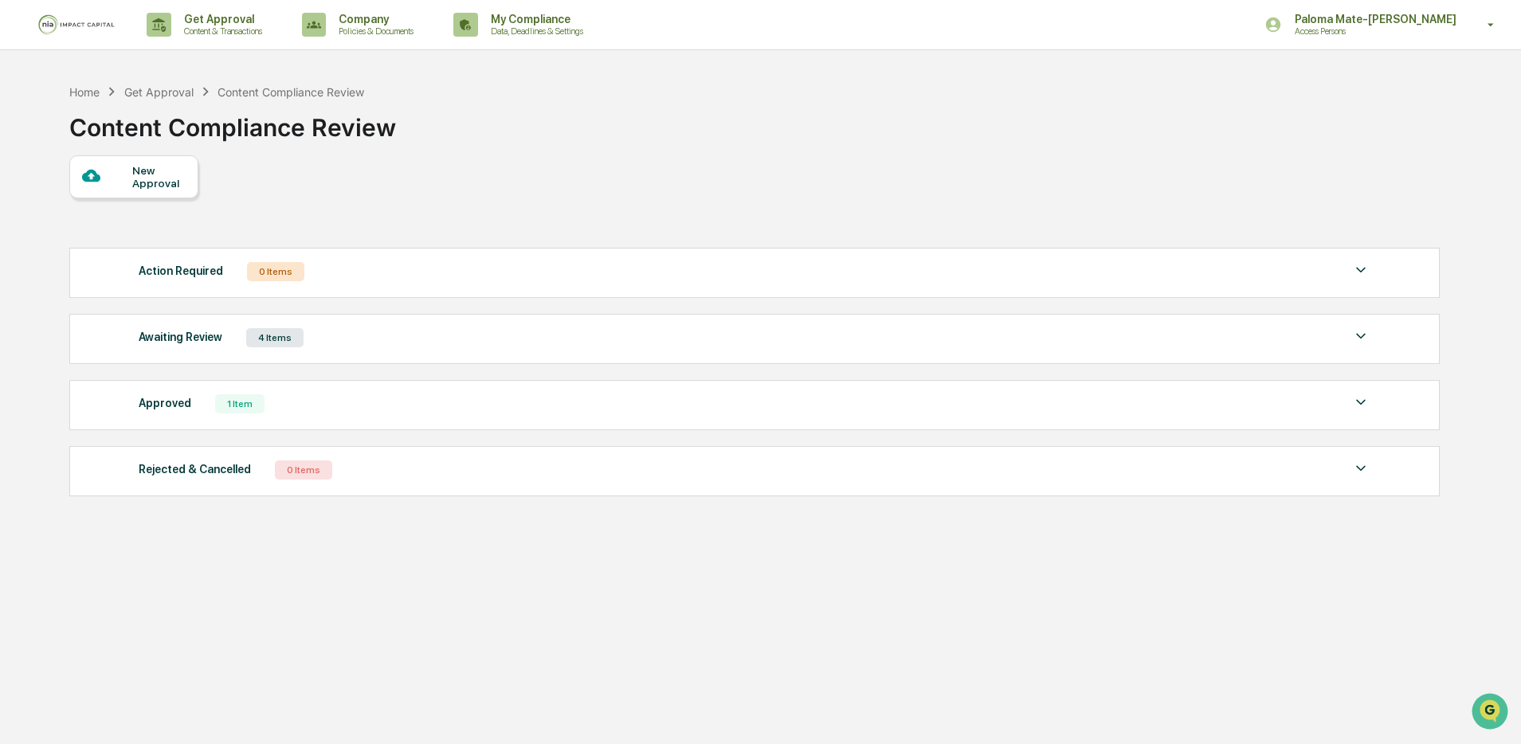
click at [147, 170] on div "New Approval" at bounding box center [158, 176] width 53 height 25
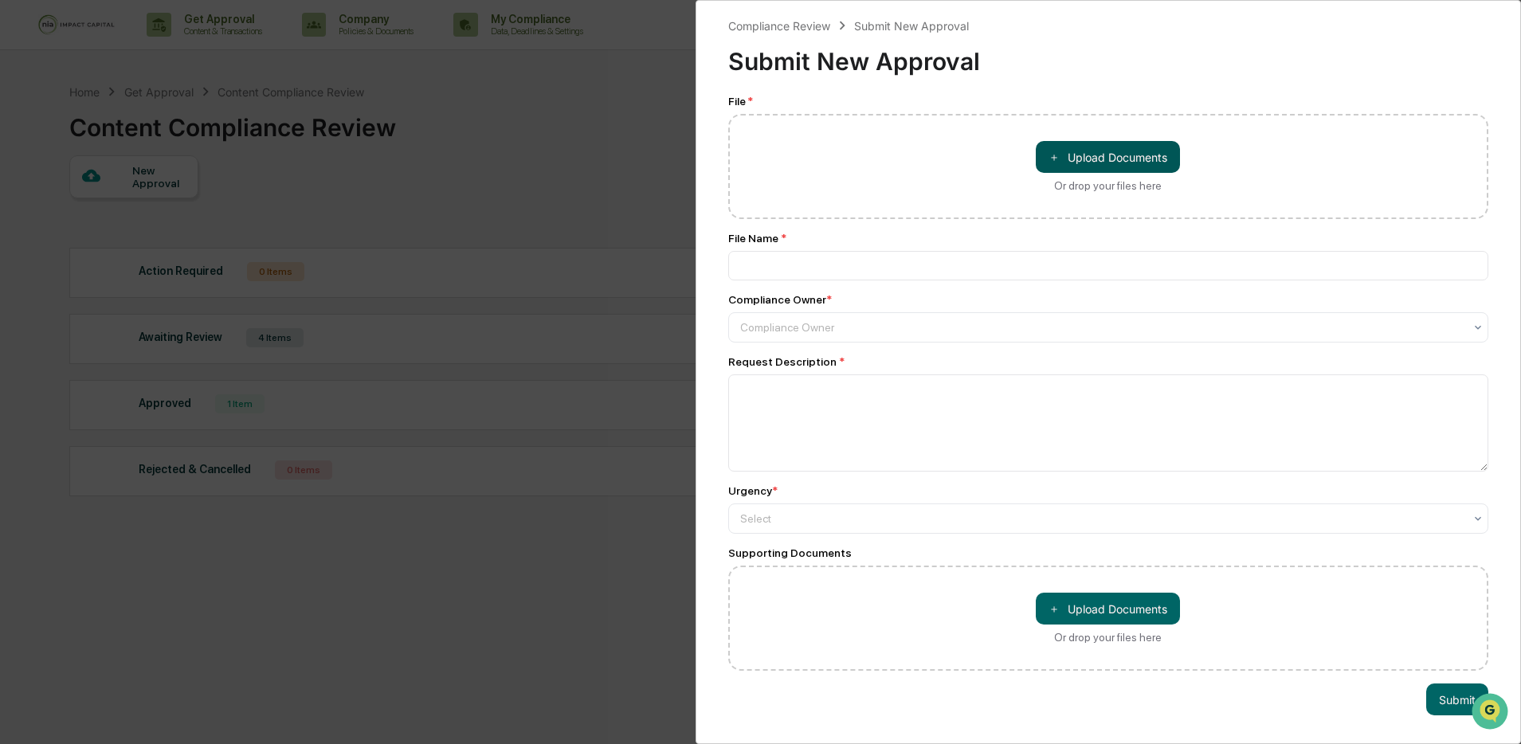
click at [1066, 156] on button "＋ Upload Documents" at bounding box center [1107, 157] width 144 height 32
type input "**********"
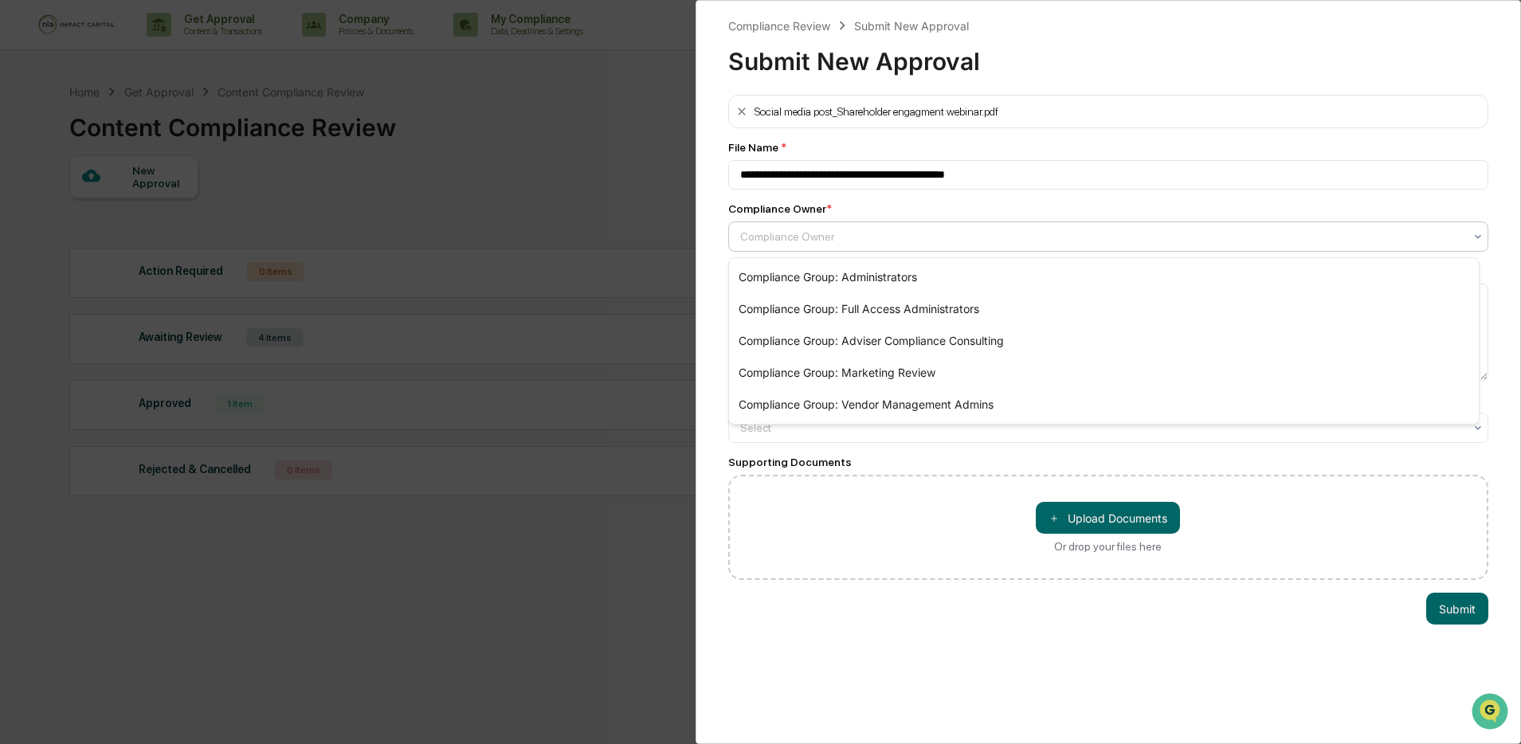
click at [822, 229] on div "Compliance Owner" at bounding box center [1102, 236] width 740 height 22
click at [870, 372] on div "Compliance Group: Marketing Review" at bounding box center [1104, 373] width 750 height 32
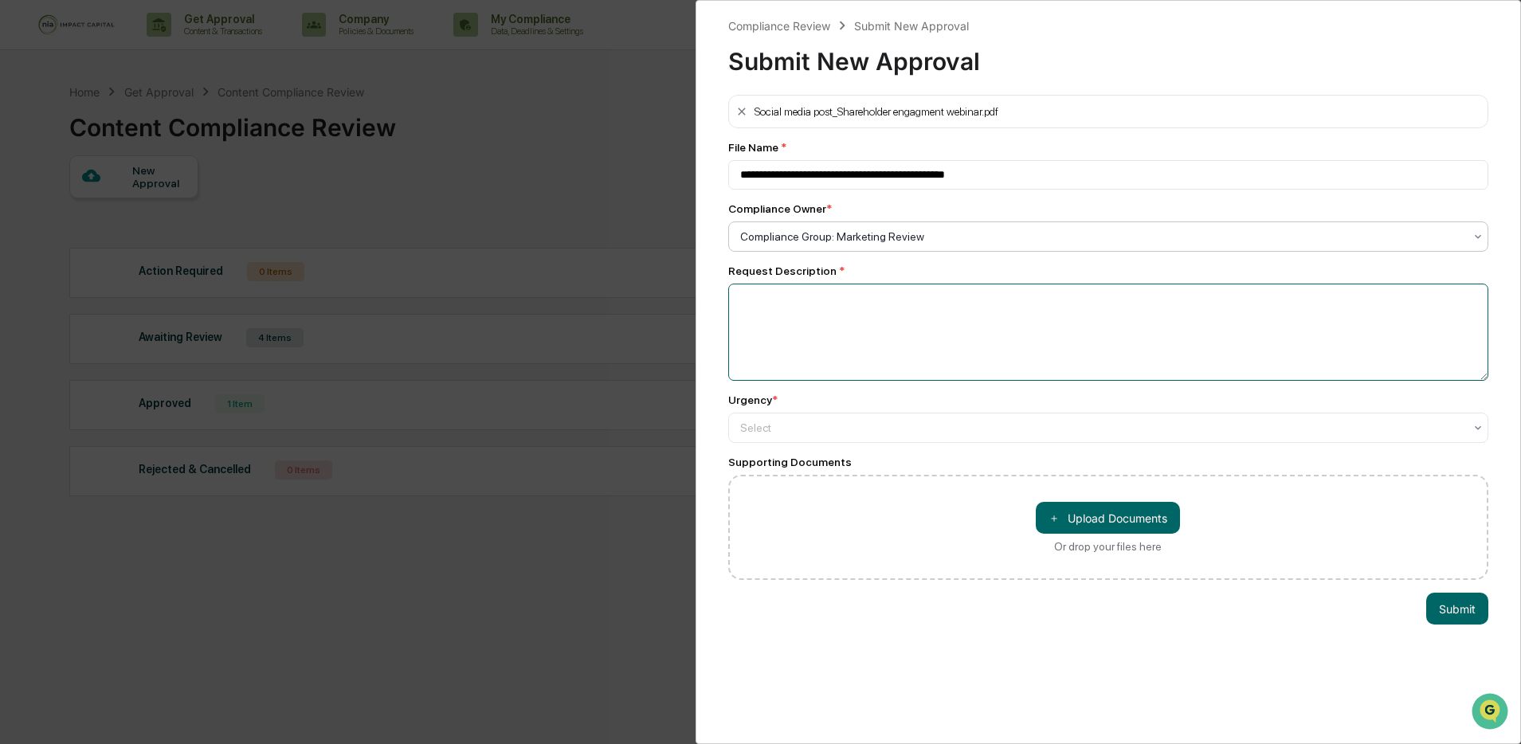
click at [875, 335] on textarea at bounding box center [1108, 332] width 761 height 97
type textarea "**********"
click at [878, 245] on div at bounding box center [1102, 237] width 724 height 16
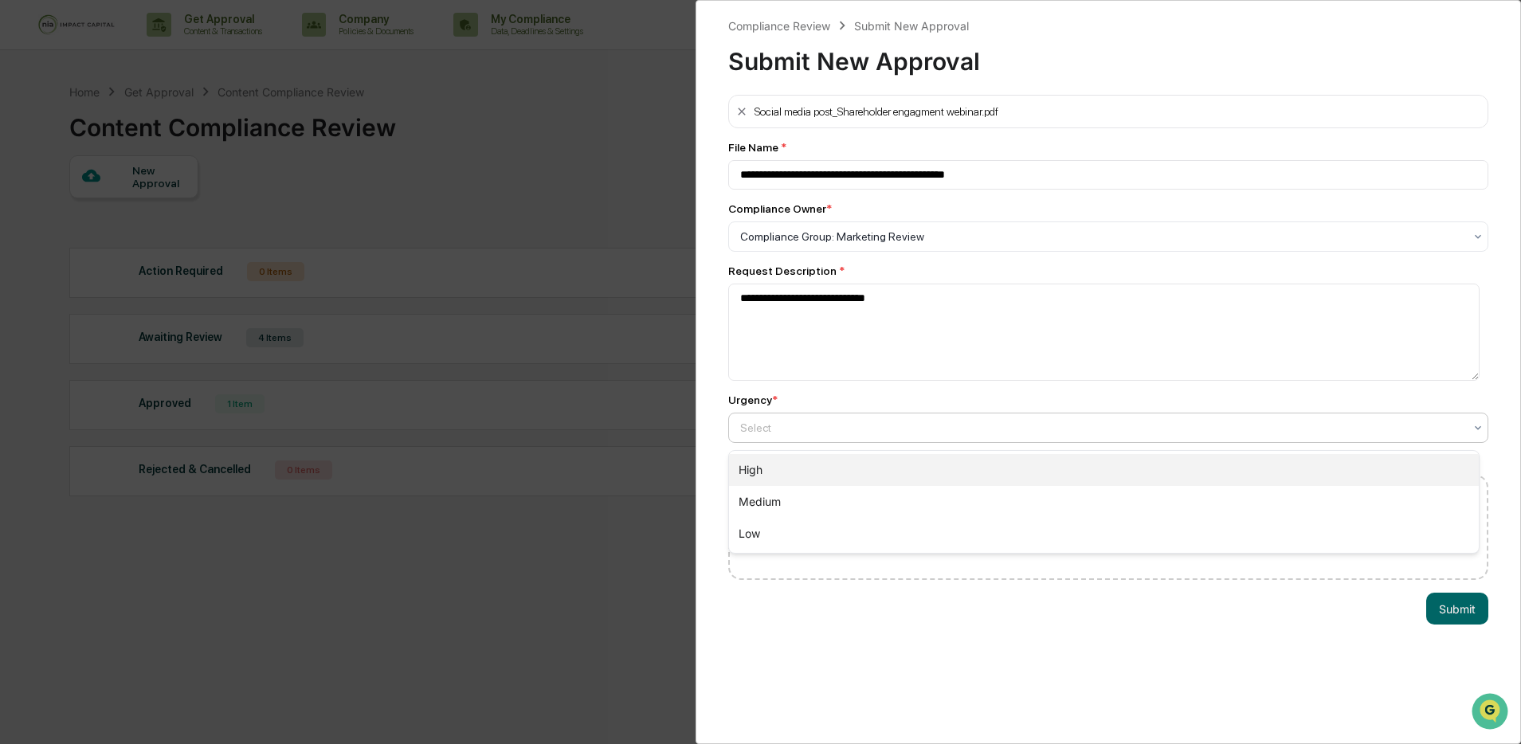
click at [866, 461] on div "High" at bounding box center [1104, 470] width 750 height 32
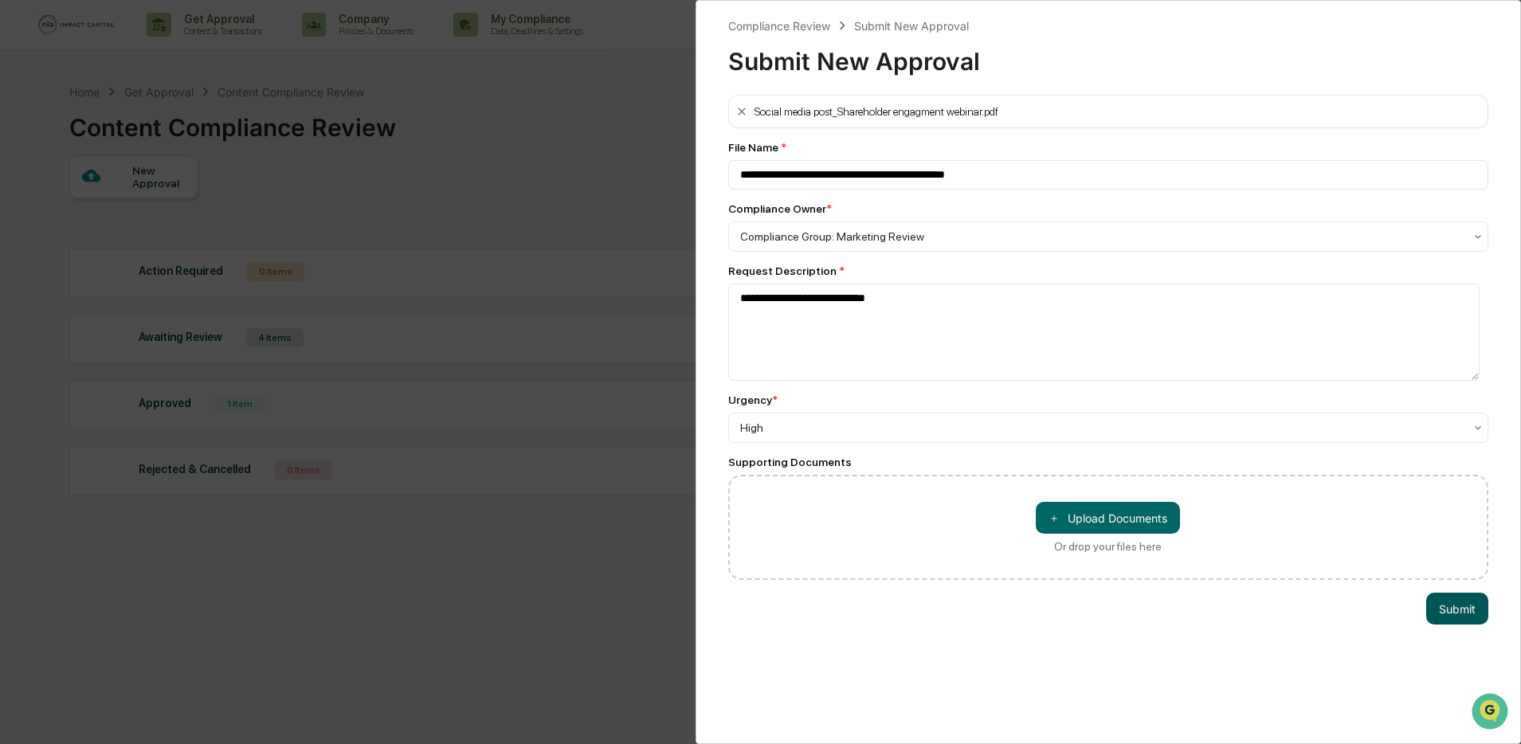
click at [1462, 613] on button "Submit" at bounding box center [1457, 609] width 62 height 32
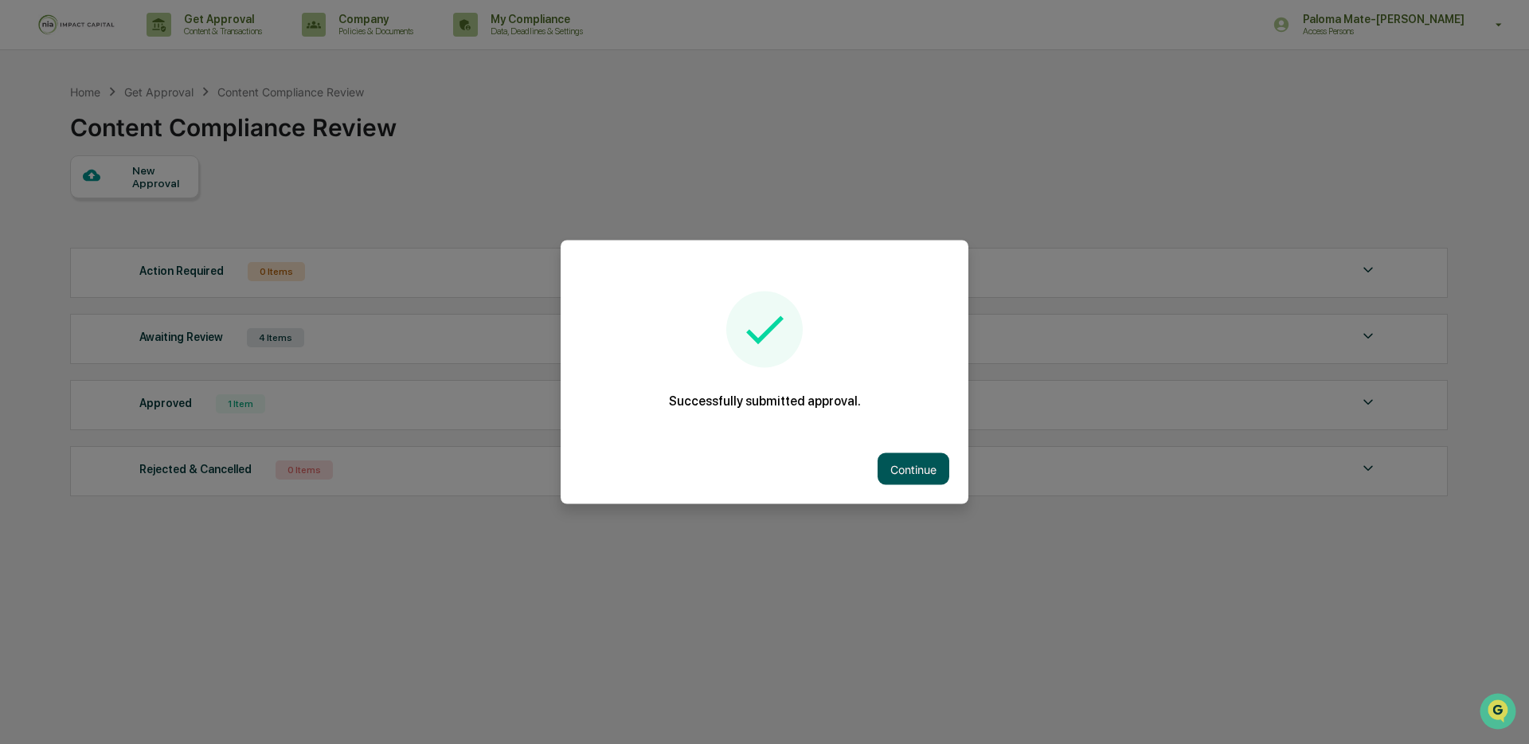
click at [896, 464] on button "Continue" at bounding box center [914, 469] width 72 height 32
